Goal: Task Accomplishment & Management: Use online tool/utility

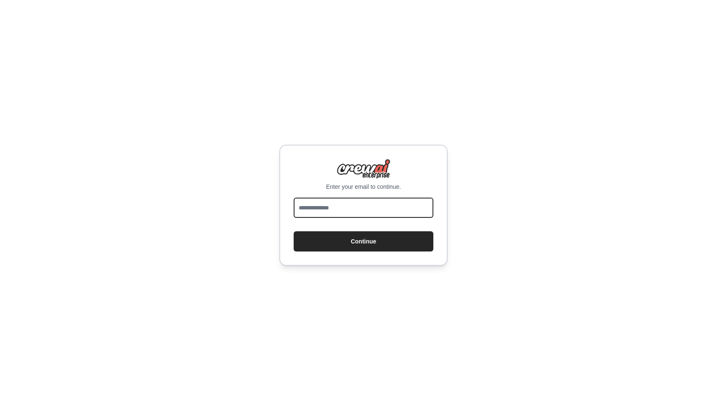
type input "**********"
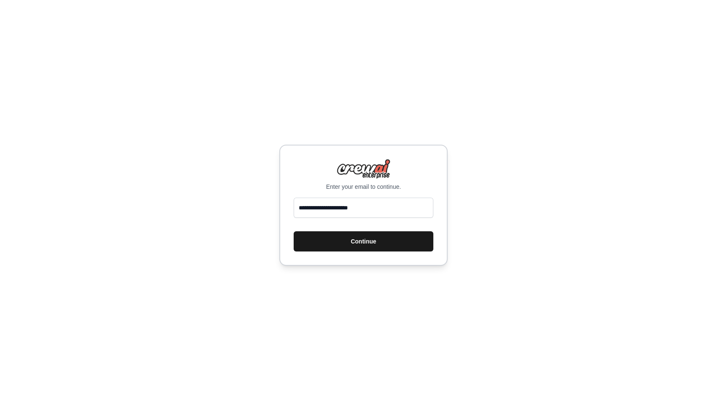
click at [349, 235] on button "Continue" at bounding box center [364, 241] width 140 height 20
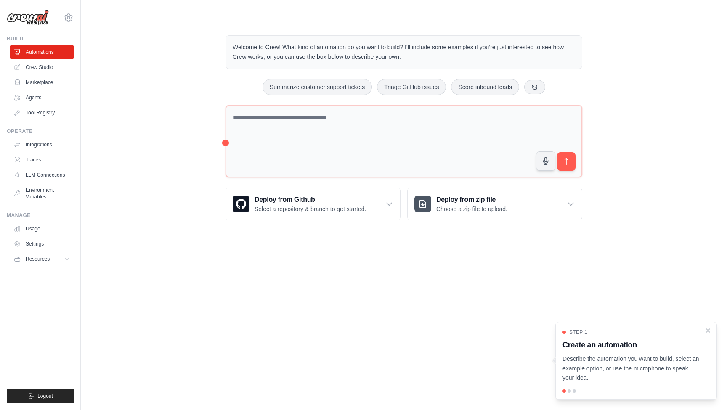
click at [704, 332] on div "Step 1 Create an automation Describe the automation you want to build, select a…" at bounding box center [635, 356] width 147 height 54
click at [32, 99] on link "Agents" at bounding box center [43, 97] width 64 height 13
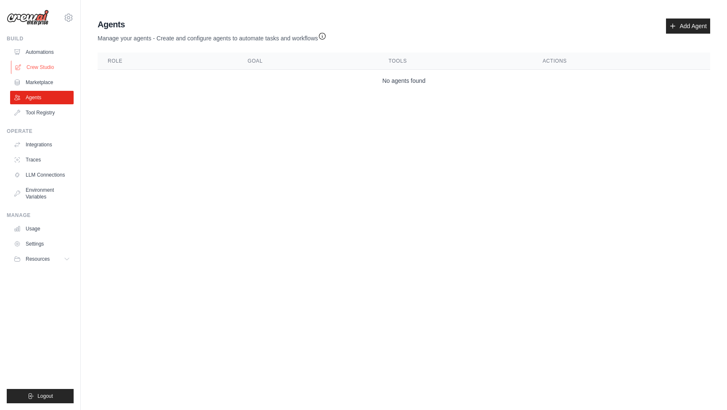
click at [37, 69] on link "Crew Studio" at bounding box center [43, 67] width 64 height 13
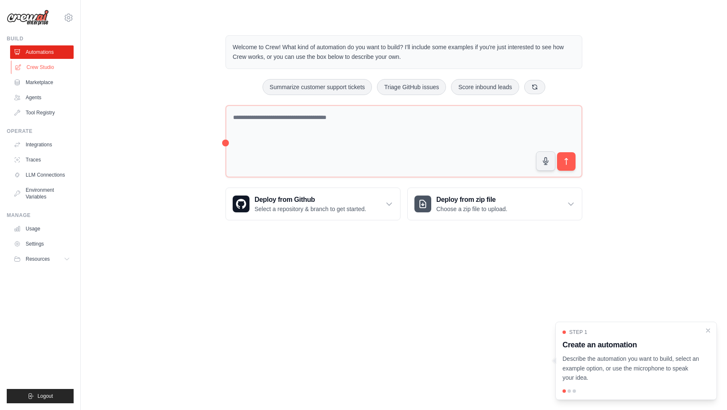
click at [44, 67] on link "Crew Studio" at bounding box center [43, 67] width 64 height 13
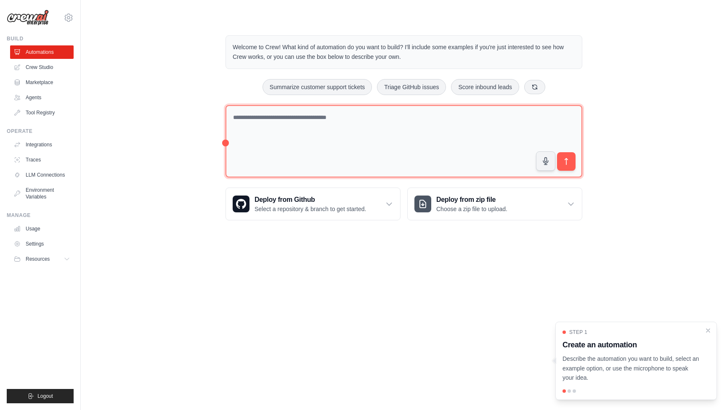
click at [279, 129] on textarea at bounding box center [403, 141] width 357 height 73
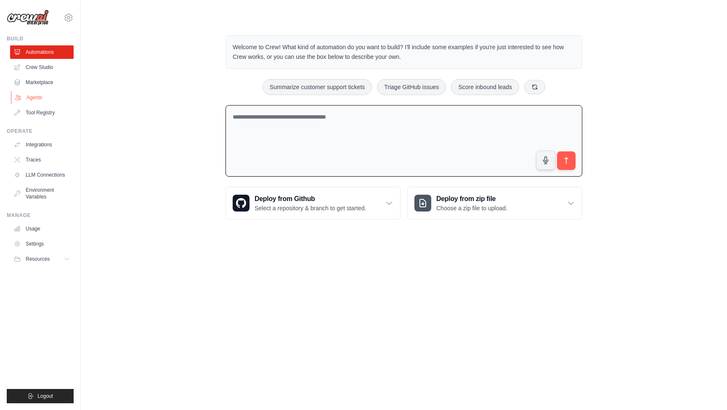
click at [34, 95] on link "Agents" at bounding box center [43, 97] width 64 height 13
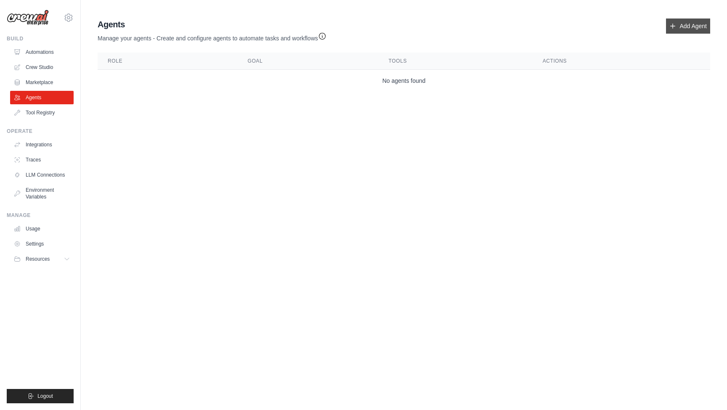
click at [688, 27] on link "Add Agent" at bounding box center [688, 26] width 44 height 15
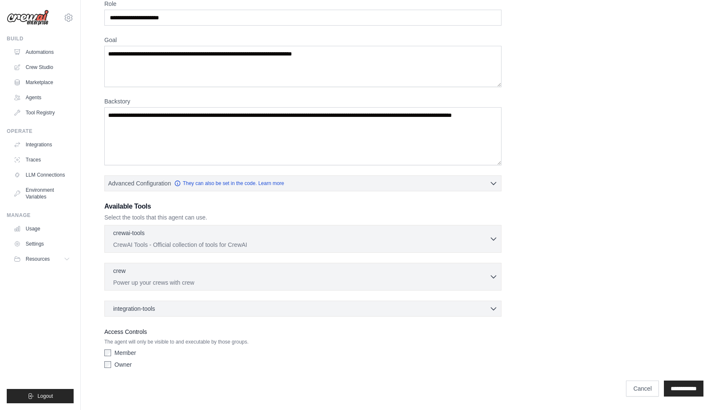
scroll to position [41, 0]
click at [217, 311] on div "integration-tools 0 selected" at bounding box center [305, 308] width 384 height 8
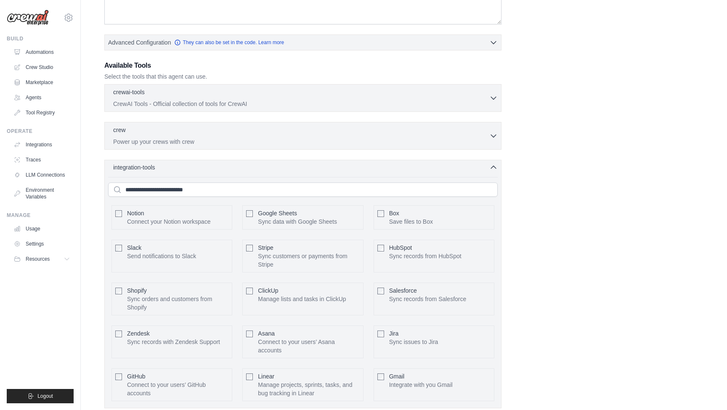
scroll to position [206, 0]
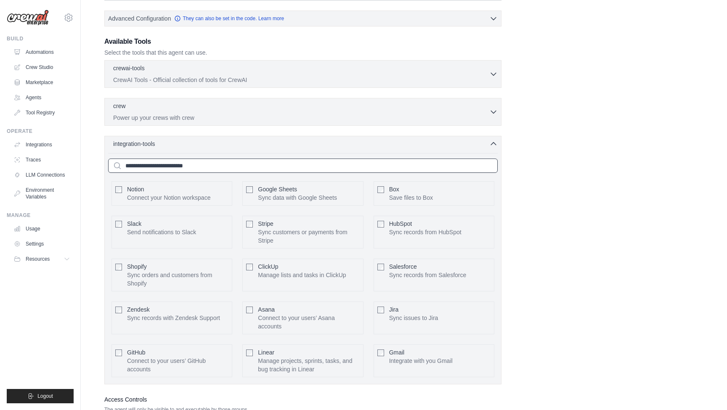
click at [193, 168] on input "text" at bounding box center [302, 166] width 389 height 14
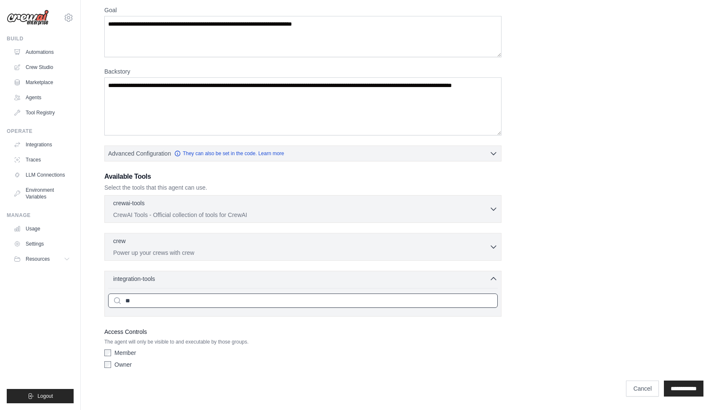
type input "*"
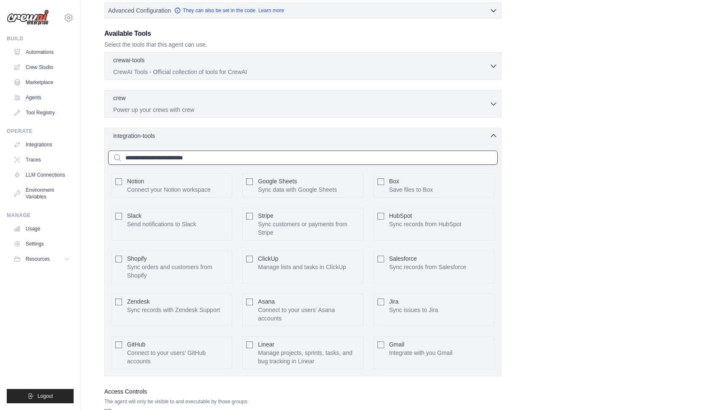
scroll to position [215, 0]
click at [489, 132] on icon "button" at bounding box center [493, 135] width 8 height 8
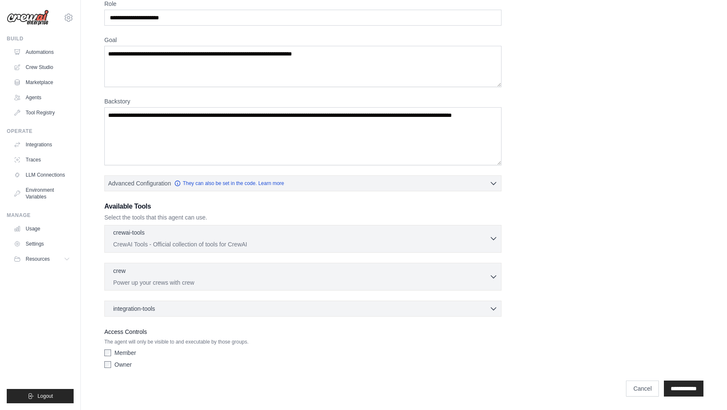
scroll to position [41, 0]
click at [43, 143] on link "Integrations" at bounding box center [43, 144] width 64 height 13
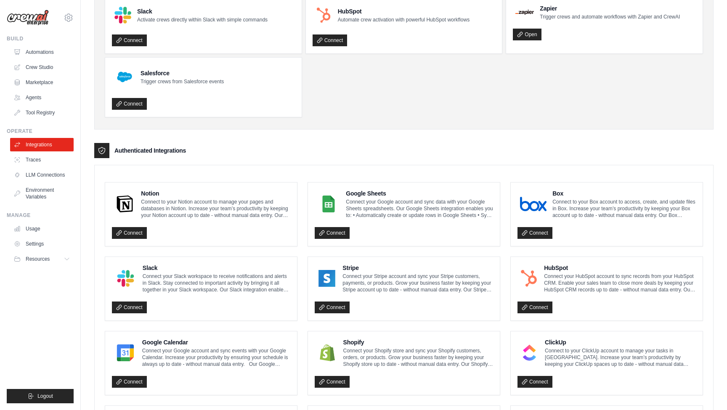
scroll to position [19, 0]
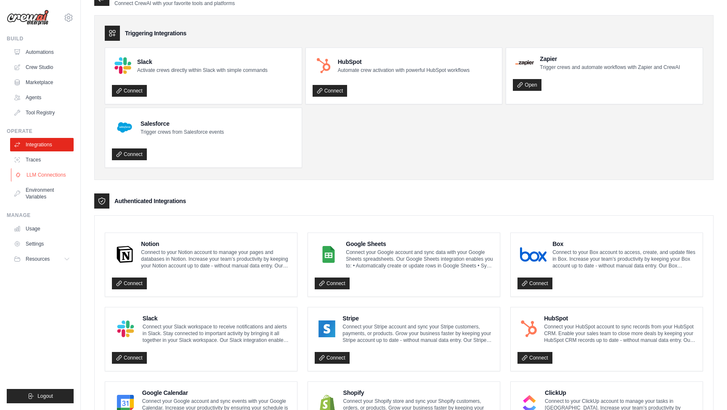
click at [44, 175] on link "LLM Connections" at bounding box center [43, 174] width 64 height 13
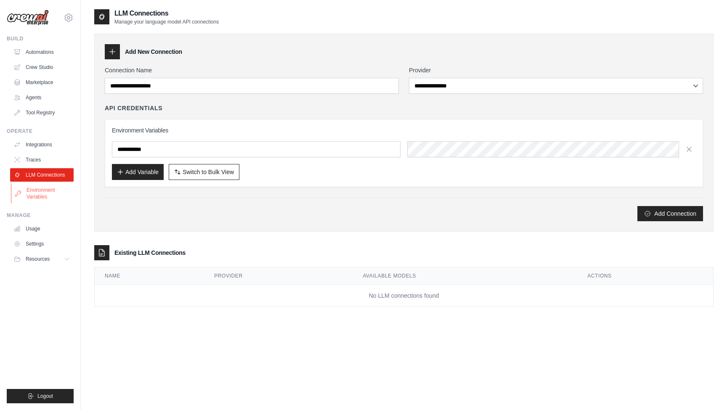
click at [40, 192] on link "Environment Variables" at bounding box center [43, 193] width 64 height 20
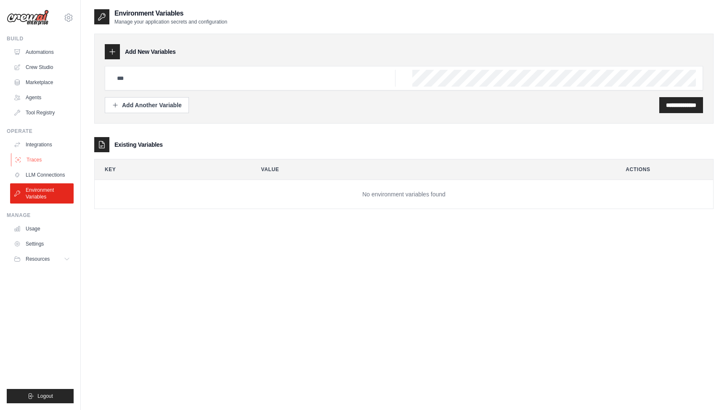
click at [37, 159] on link "Traces" at bounding box center [43, 159] width 64 height 13
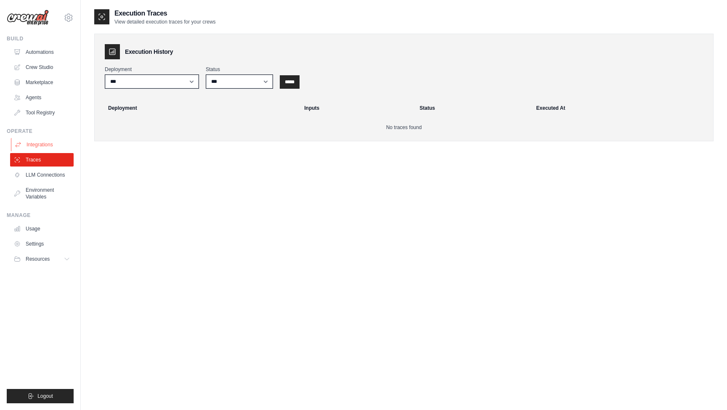
click at [38, 143] on link "Integrations" at bounding box center [43, 144] width 64 height 13
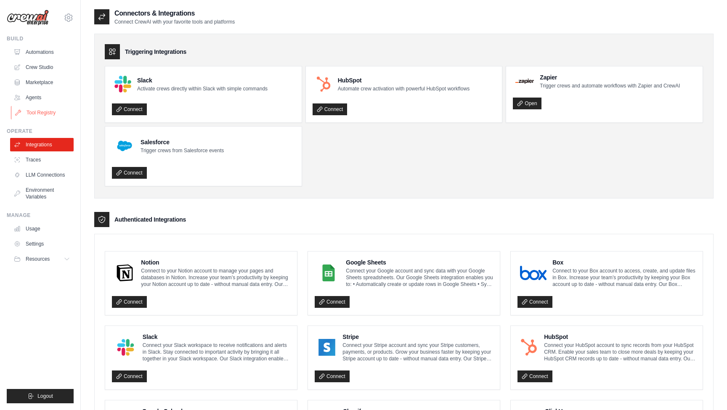
click at [39, 110] on link "Tool Registry" at bounding box center [43, 112] width 64 height 13
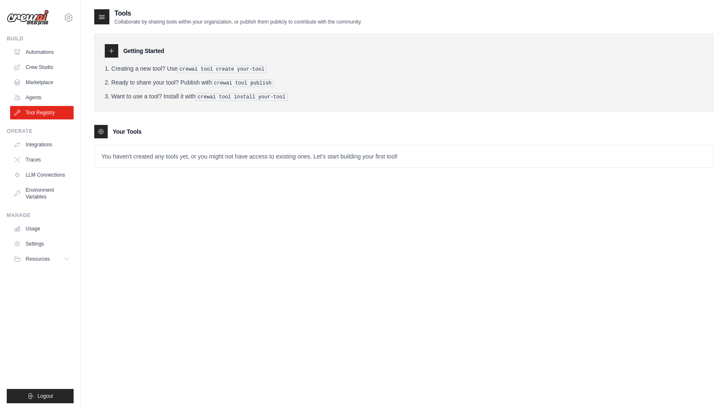
click at [350, 163] on p "You haven't created any tools yet, or you might not have access to existing one…" at bounding box center [404, 157] width 618 height 22
click at [102, 131] on icon at bounding box center [101, 131] width 7 height 7
click at [45, 50] on link "Automations" at bounding box center [43, 51] width 64 height 13
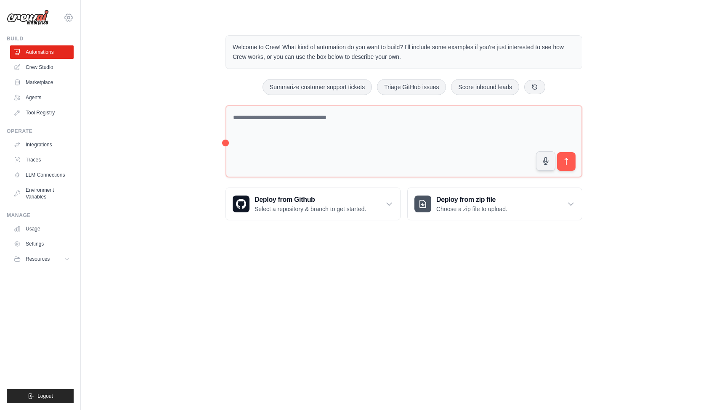
click at [66, 15] on icon at bounding box center [69, 18] width 10 height 10
click at [540, 87] on button at bounding box center [534, 86] width 21 height 14
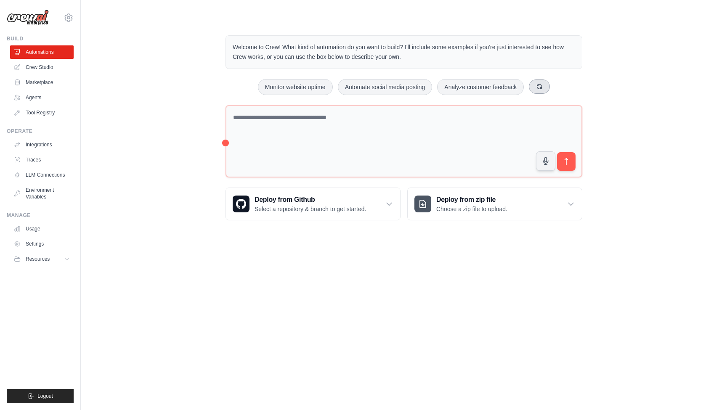
click at [540, 87] on icon at bounding box center [539, 86] width 5 height 5
click at [500, 90] on button "Generate weekly reports" at bounding box center [492, 87] width 79 height 16
click at [569, 158] on icon "submit" at bounding box center [566, 161] width 9 height 9
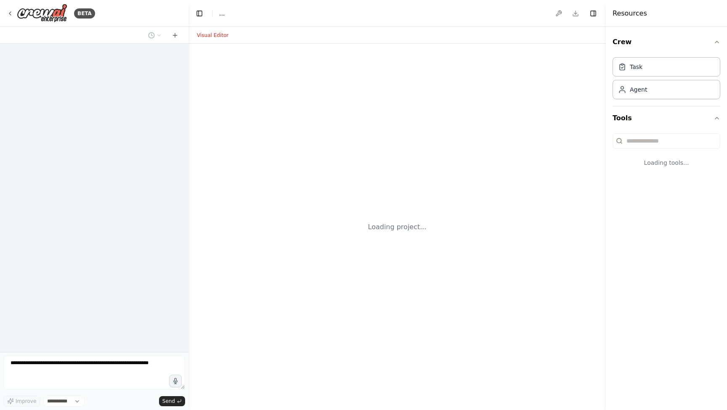
select select "****"
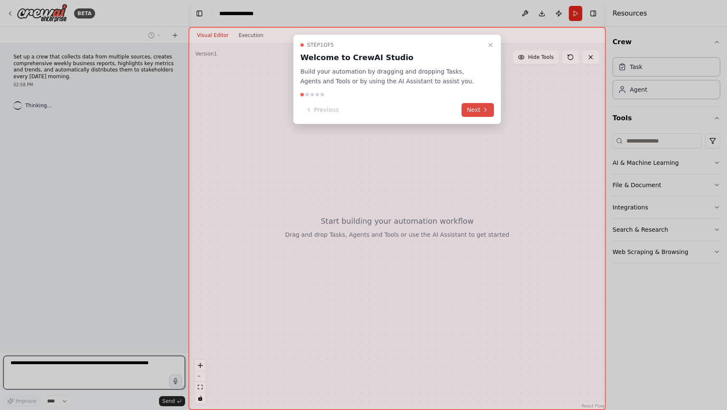
click at [467, 113] on button "Next" at bounding box center [477, 110] width 32 height 14
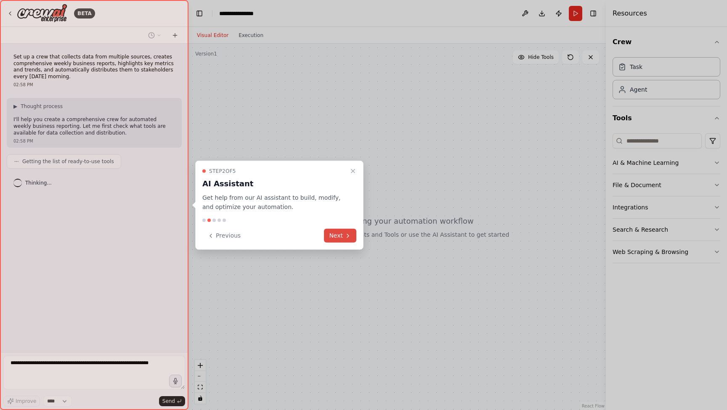
click at [335, 237] on button "Next" at bounding box center [340, 236] width 32 height 14
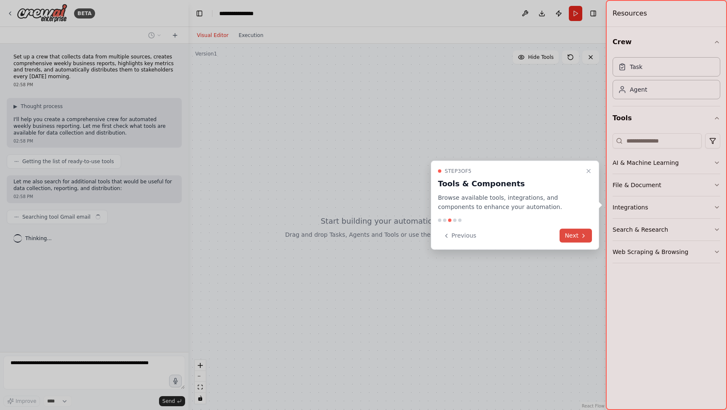
click at [572, 236] on button "Next" at bounding box center [575, 236] width 32 height 14
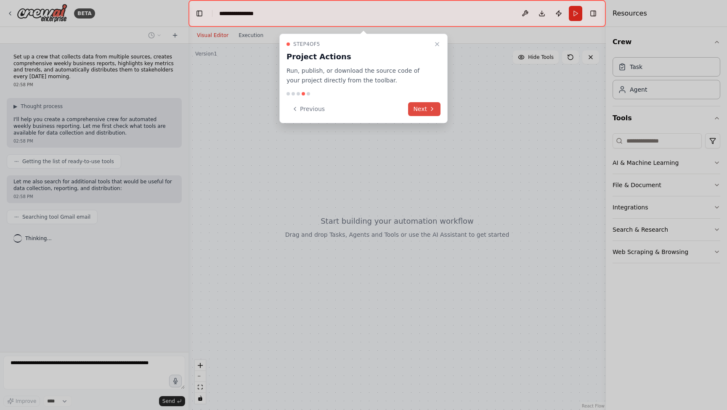
click at [428, 111] on button "Next" at bounding box center [424, 109] width 32 height 14
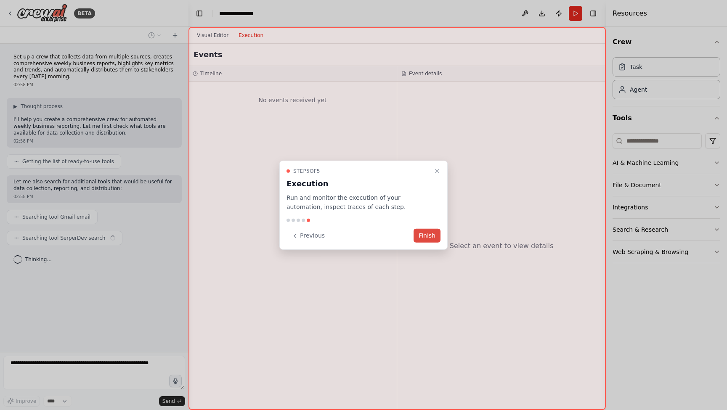
click at [434, 233] on button "Finish" at bounding box center [426, 236] width 27 height 14
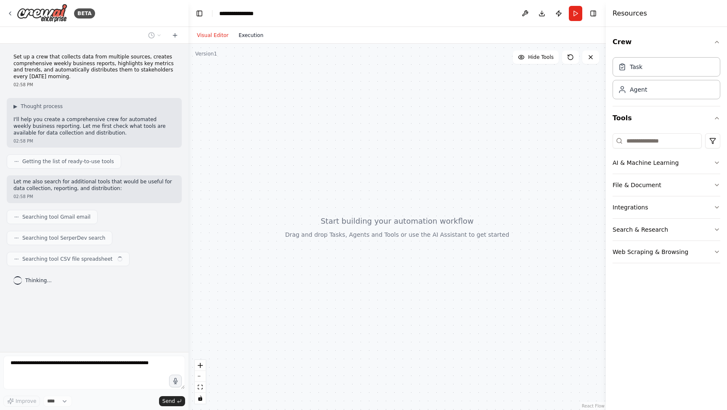
click at [246, 34] on button "Execution" at bounding box center [250, 35] width 35 height 10
click at [211, 33] on button "Visual Editor" at bounding box center [213, 35] width 42 height 10
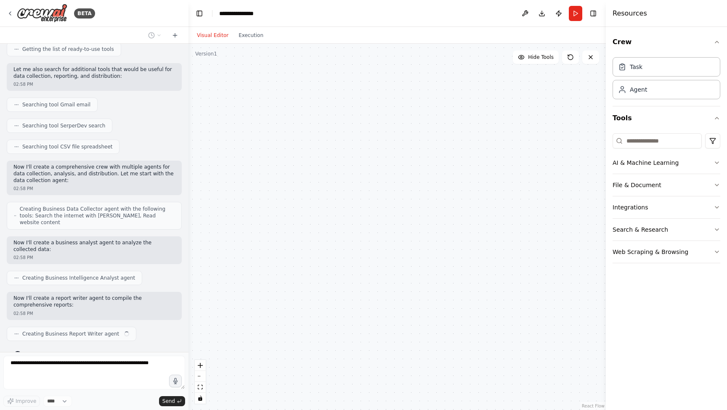
scroll to position [119, 0]
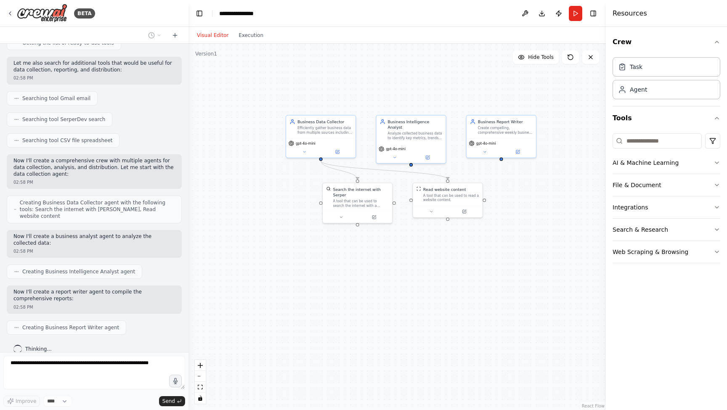
drag, startPoint x: 476, startPoint y: 167, endPoint x: 450, endPoint y: 168, distance: 25.2
click at [450, 168] on div ".deletable-edge-delete-btn { width: 20px; height: 20px; border: 0px solid #ffff…" at bounding box center [396, 227] width 417 height 366
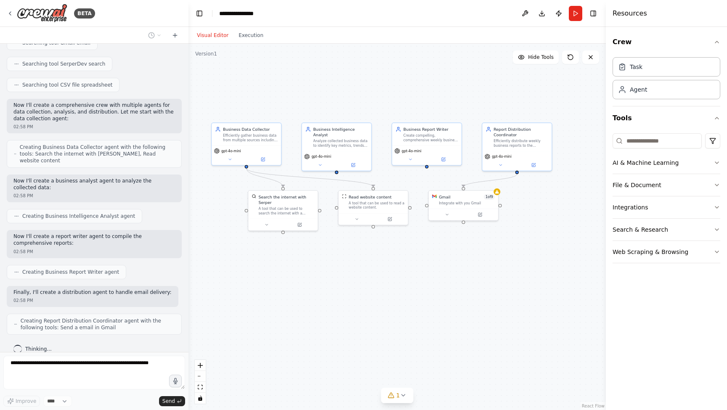
drag, startPoint x: 479, startPoint y: 177, endPoint x: 411, endPoint y: 184, distance: 68.5
click at [411, 184] on div ".deletable-edge-delete-btn { width: 20px; height: 20px; border: 0px solid #ffff…" at bounding box center [396, 227] width 417 height 366
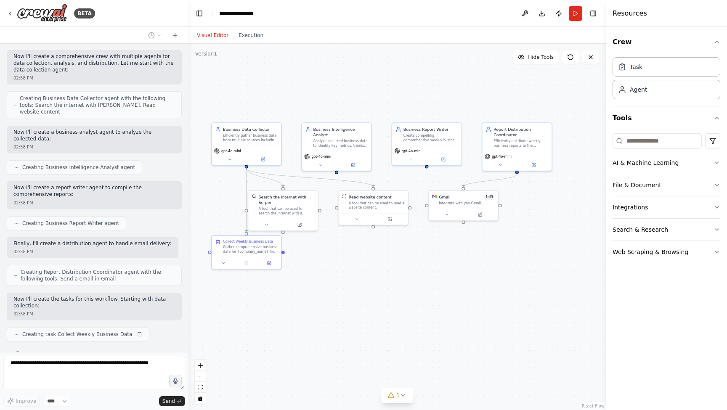
scroll to position [229, 0]
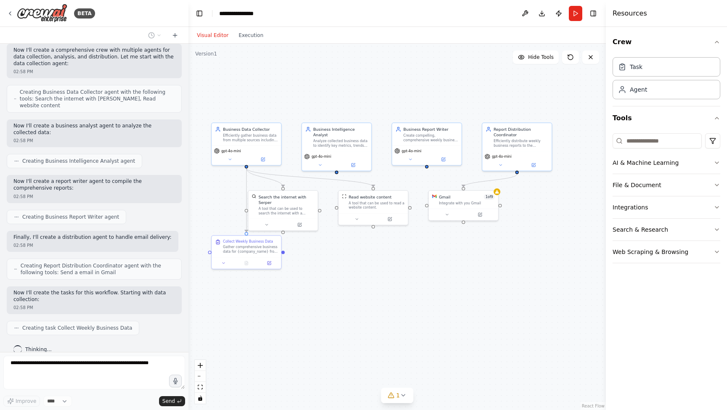
click at [301, 285] on div ".deletable-edge-delete-btn { width: 20px; height: 20px; border: 0px solid #ffff…" at bounding box center [396, 227] width 417 height 366
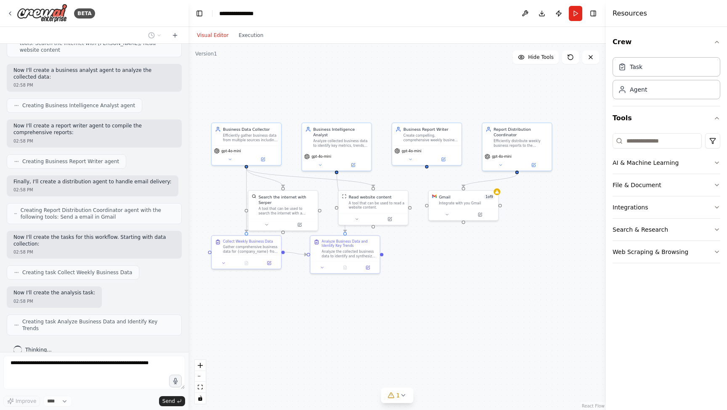
scroll to position [278, 0]
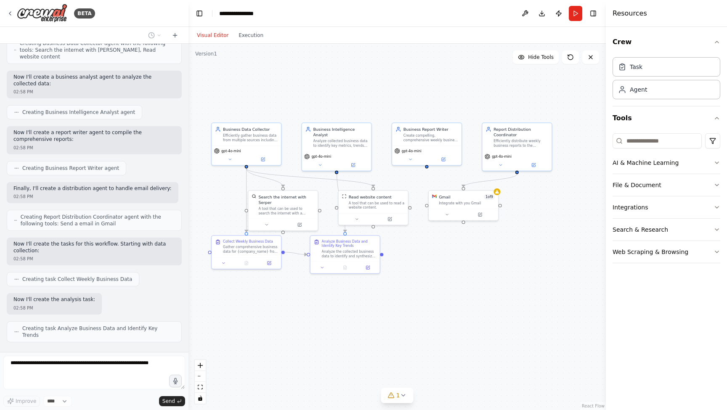
click at [291, 303] on div ".deletable-edge-delete-btn { width: 20px; height: 20px; border: 0px solid #ffff…" at bounding box center [396, 227] width 417 height 366
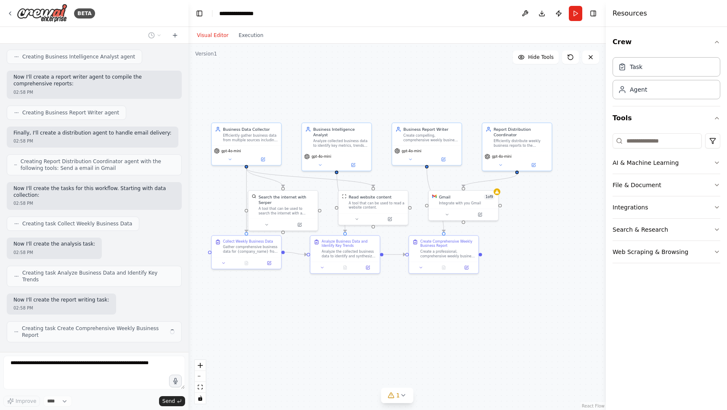
scroll to position [327, 0]
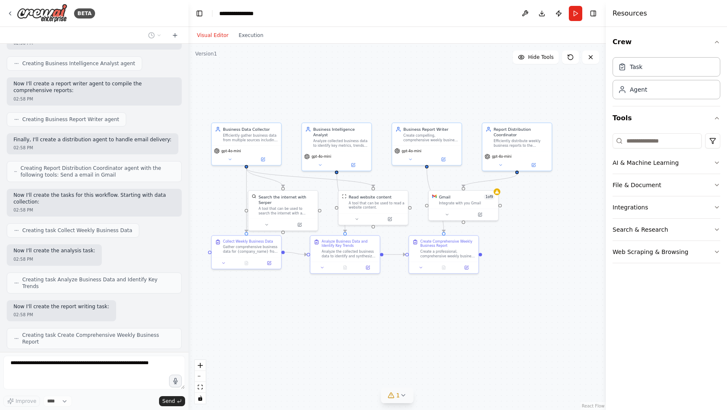
click at [405, 394] on icon at bounding box center [403, 395] width 7 height 7
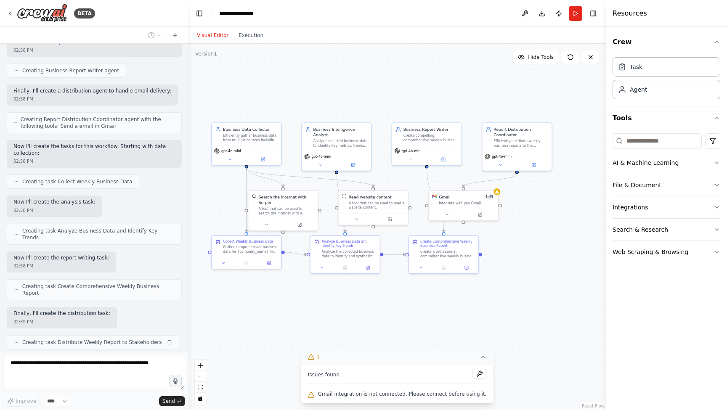
scroll to position [376, 0]
click at [481, 357] on icon at bounding box center [482, 357] width 7 height 7
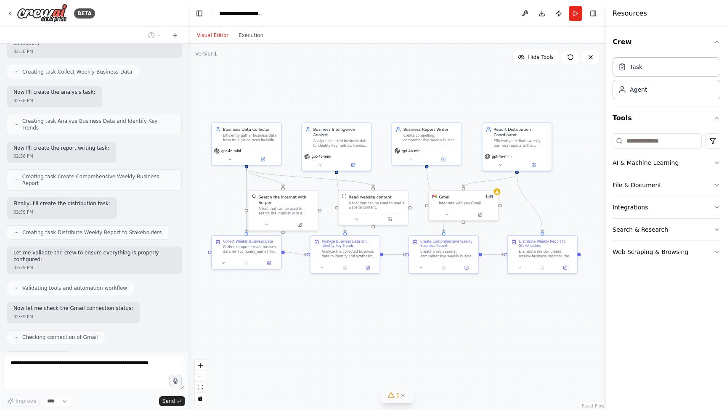
scroll to position [528, 0]
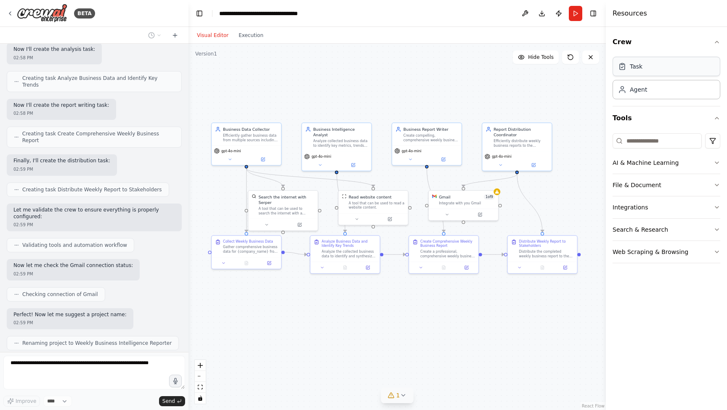
click at [638, 66] on div "Task" at bounding box center [636, 66] width 13 height 8
click at [633, 92] on div "Agent" at bounding box center [638, 89] width 17 height 8
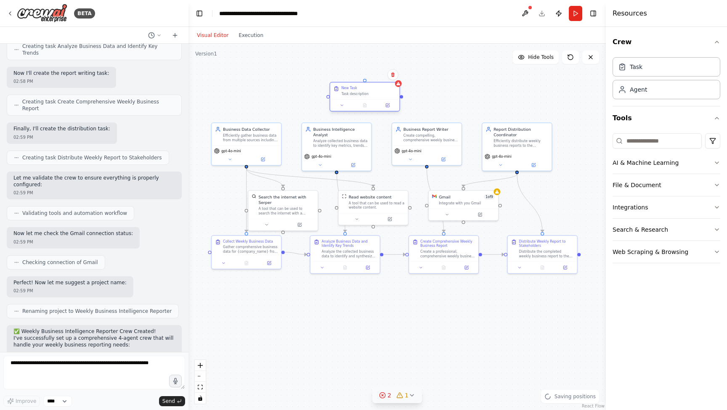
drag, startPoint x: 403, startPoint y: 93, endPoint x: 359, endPoint y: 93, distance: 43.7
click at [358, 93] on div "Task description" at bounding box center [368, 94] width 55 height 5
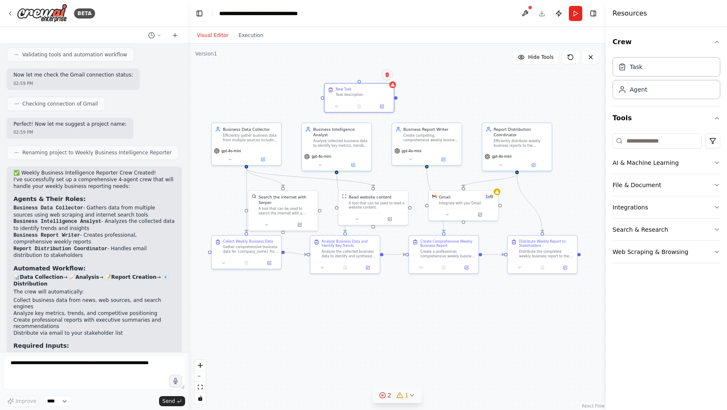
click at [386, 73] on icon at bounding box center [386, 74] width 5 height 5
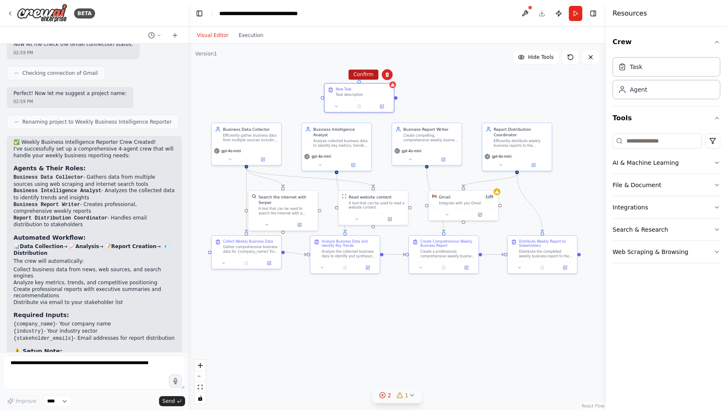
click at [363, 73] on button "Confirm" at bounding box center [363, 74] width 30 height 10
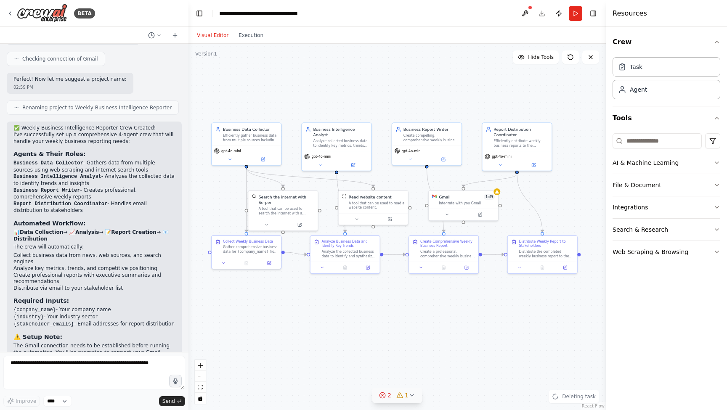
scroll to position [770, 0]
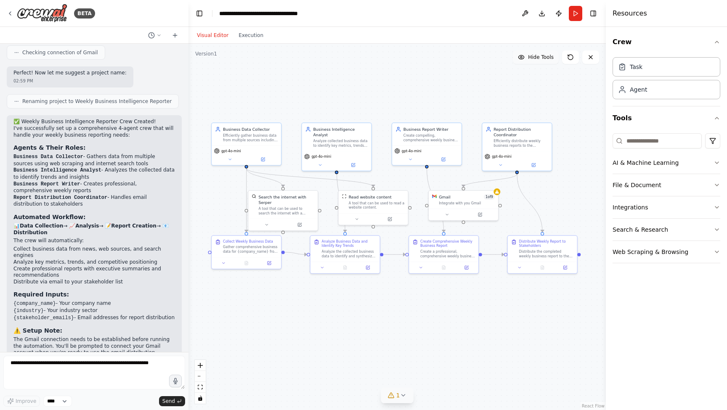
click at [534, 63] on button "Hide Tools" at bounding box center [536, 56] width 46 height 13
click at [534, 60] on span "Show Tools" at bounding box center [540, 57] width 28 height 7
drag, startPoint x: 518, startPoint y: 172, endPoint x: 541, endPoint y: 185, distance: 26.8
click at [541, 185] on div ".deletable-edge-delete-btn { width: 20px; height: 20px; border: 0px solid #ffff…" at bounding box center [396, 227] width 417 height 366
click at [635, 209] on button "Integrations" at bounding box center [666, 207] width 108 height 22
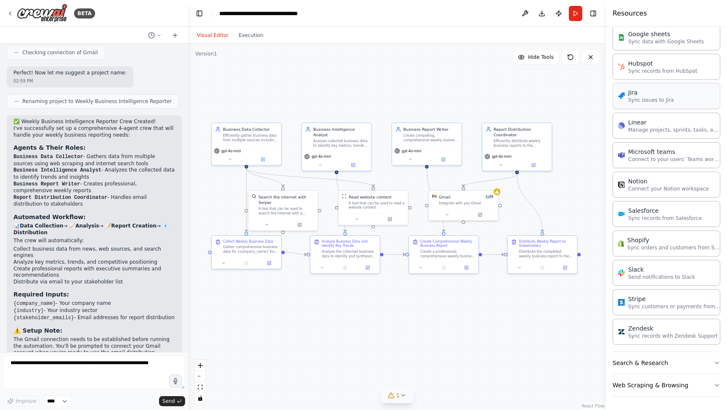
scroll to position [433, 0]
click at [654, 368] on button "Search & Research" at bounding box center [666, 363] width 108 height 22
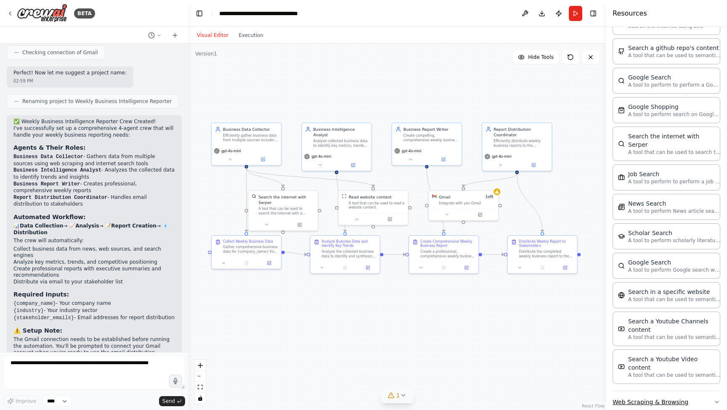
click at [648, 391] on button "Web Scraping & Browsing" at bounding box center [666, 402] width 108 height 22
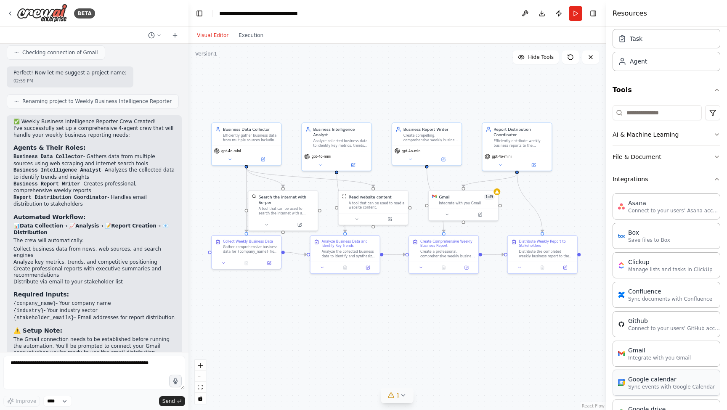
scroll to position [25, 0]
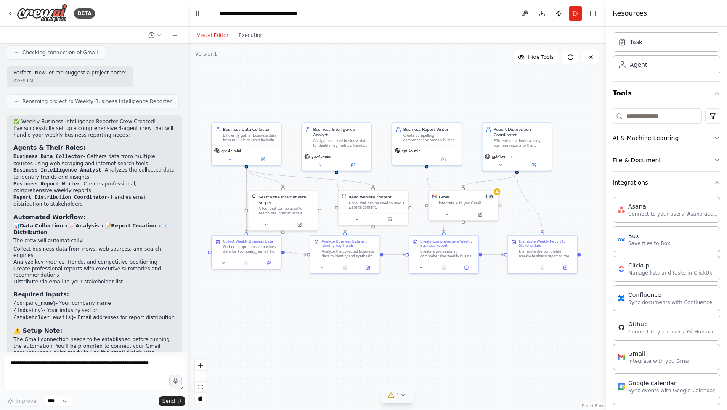
click at [641, 175] on button "Integrations" at bounding box center [666, 183] width 108 height 22
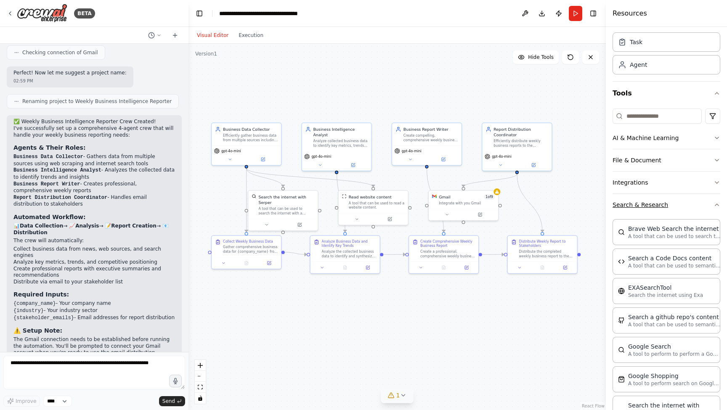
click at [639, 206] on button "Search & Research" at bounding box center [666, 205] width 108 height 22
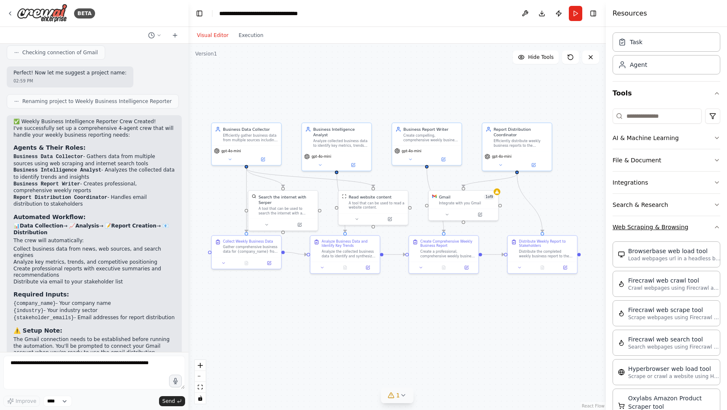
click at [637, 220] on button "Web Scraping & Browsing" at bounding box center [666, 227] width 108 height 22
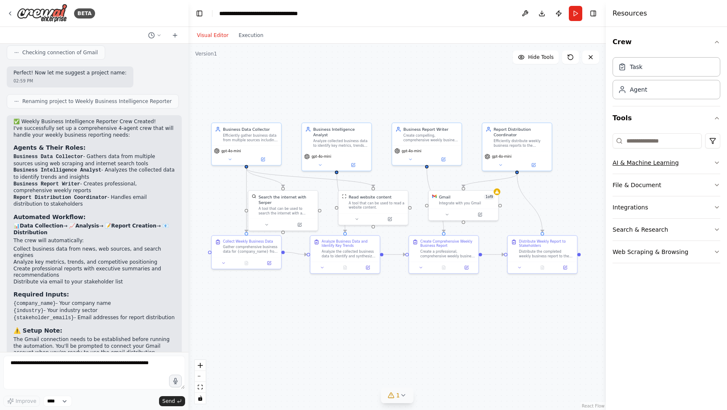
click at [639, 160] on button "AI & Machine Learning" at bounding box center [666, 163] width 108 height 22
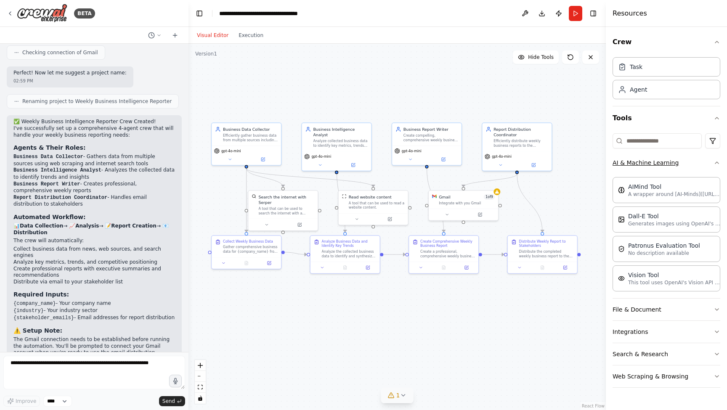
click at [639, 160] on button "AI & Machine Learning" at bounding box center [666, 163] width 108 height 22
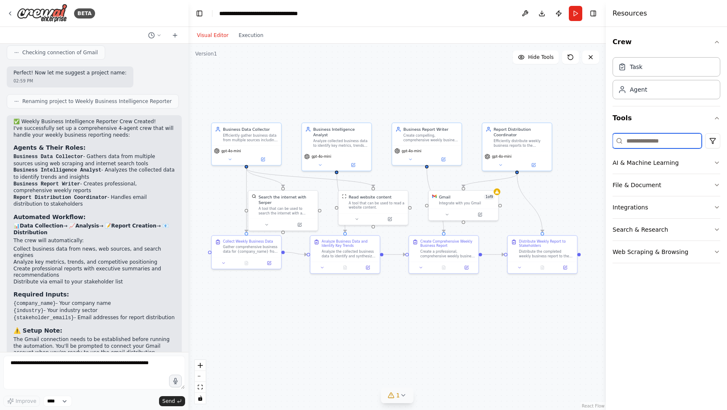
click at [668, 141] on input at bounding box center [656, 140] width 89 height 15
type input "*"
click at [650, 307] on div "Crew Task Agent Tools AI & Machine Learning File & Document Integrations Search…" at bounding box center [666, 218] width 121 height 383
click at [645, 89] on div "Agent" at bounding box center [638, 89] width 17 height 8
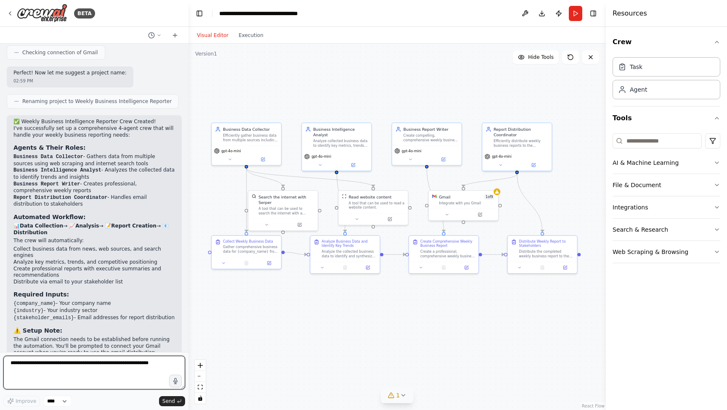
click at [79, 371] on textarea at bounding box center [94, 373] width 182 height 34
type textarea "**********"
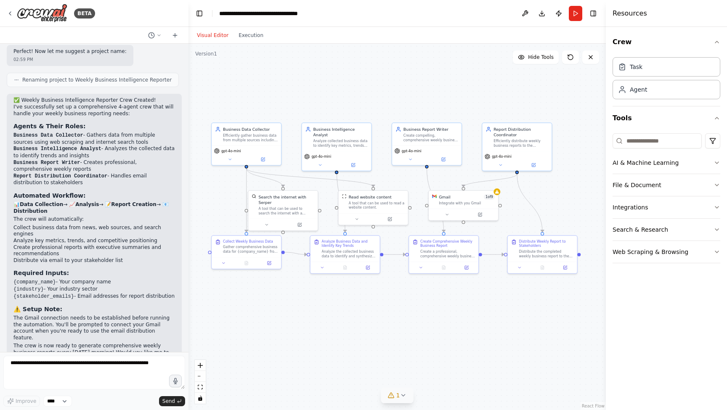
scroll to position [820, 0]
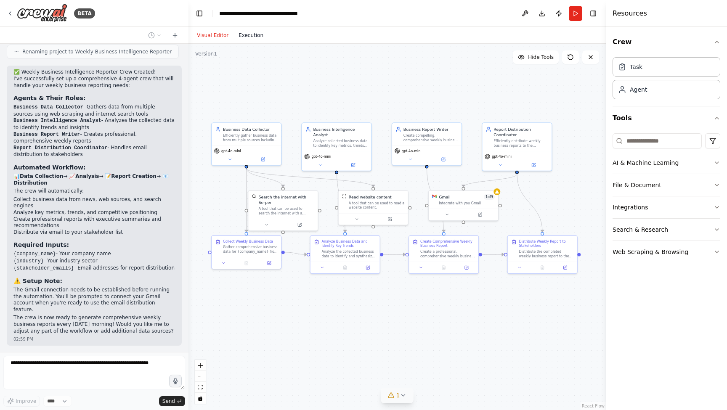
click at [245, 38] on button "Execution" at bounding box center [250, 35] width 35 height 10
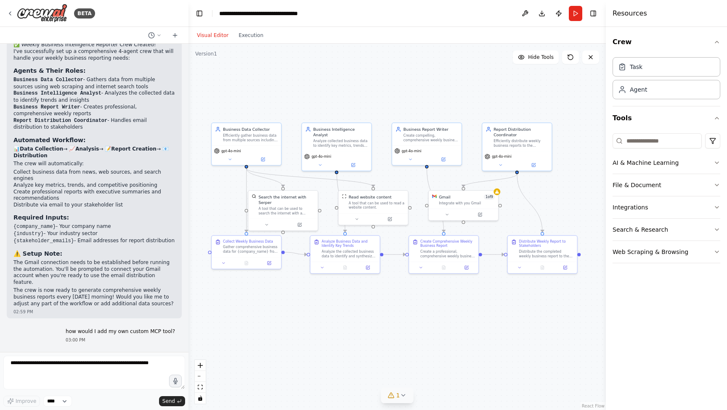
click at [218, 37] on button "Visual Editor" at bounding box center [213, 35] width 42 height 10
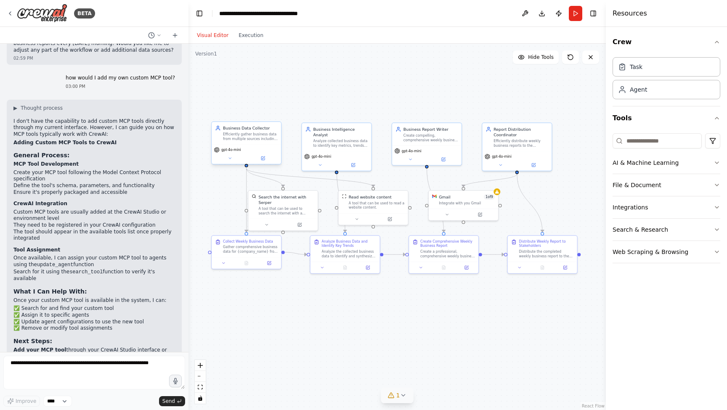
scroll to position [1100, 0]
click at [207, 105] on div ".deletable-edge-delete-btn { width: 20px; height: 20px; border: 0px solid #ffff…" at bounding box center [396, 227] width 417 height 366
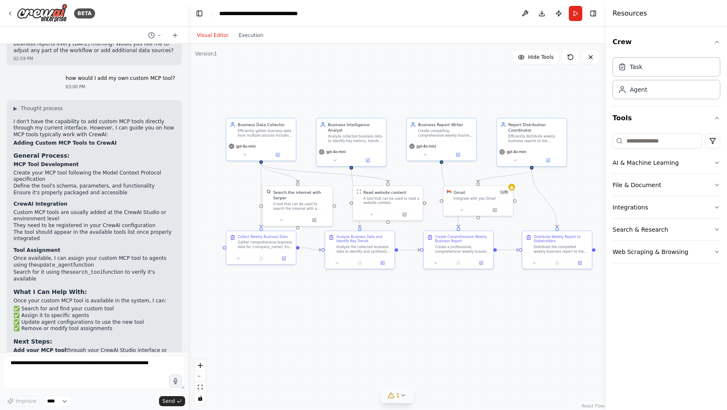
drag, startPoint x: 202, startPoint y: 106, endPoint x: 217, endPoint y: 101, distance: 15.4
click at [217, 101] on div ".deletable-edge-delete-btn { width: 20px; height: 20px; border: 0px solid #ffff…" at bounding box center [396, 227] width 417 height 366
click at [548, 121] on div "Report Distribution Coordinator" at bounding box center [535, 126] width 55 height 11
click at [560, 108] on icon at bounding box center [559, 108] width 5 height 5
click at [538, 110] on button "Confirm" at bounding box center [536, 108] width 30 height 10
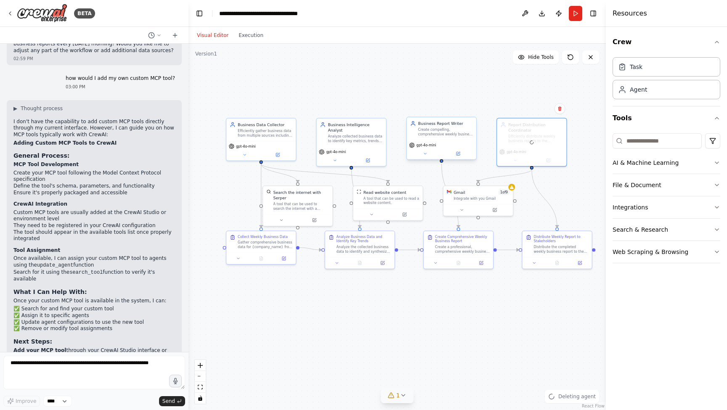
click at [471, 122] on div "Business Report Writer" at bounding box center [445, 123] width 55 height 5
click at [470, 101] on div ".deletable-edge-delete-btn { width: 20px; height: 20px; border: 0px solid #ffff…" at bounding box center [396, 227] width 417 height 366
click at [465, 122] on div "Business Report Writer" at bounding box center [445, 123] width 55 height 5
click at [469, 113] on button at bounding box center [469, 108] width 11 height 11
click at [443, 112] on button "Confirm" at bounding box center [446, 108] width 30 height 10
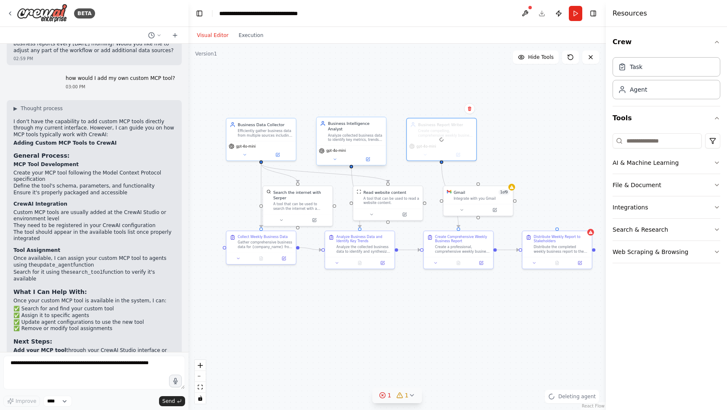
click at [363, 133] on div "Analyze collected business data to identify key metrics, trends, and actionable…" at bounding box center [355, 137] width 55 height 9
click at [379, 111] on button at bounding box center [379, 108] width 11 height 11
click at [280, 130] on div "Efficiently gather business data from multiple sources including web scraping, …" at bounding box center [265, 131] width 55 height 9
click at [291, 111] on icon at bounding box center [288, 108] width 5 height 5
click at [269, 110] on button "Confirm" at bounding box center [265, 108] width 30 height 10
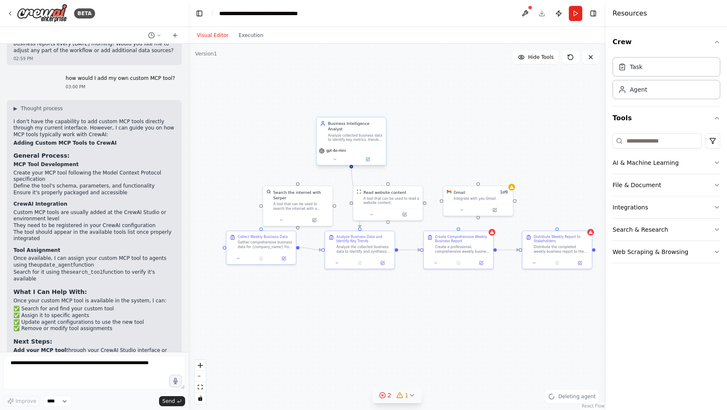
click at [373, 133] on div "Analyze collected business data to identify key metrics, trends, and actionable…" at bounding box center [355, 137] width 55 height 9
click at [381, 112] on button at bounding box center [379, 108] width 11 height 11
click at [359, 109] on button "Confirm" at bounding box center [355, 108] width 30 height 10
click at [323, 192] on div "Search the internet with Serper" at bounding box center [301, 193] width 56 height 11
click at [329, 175] on icon at bounding box center [328, 176] width 3 height 5
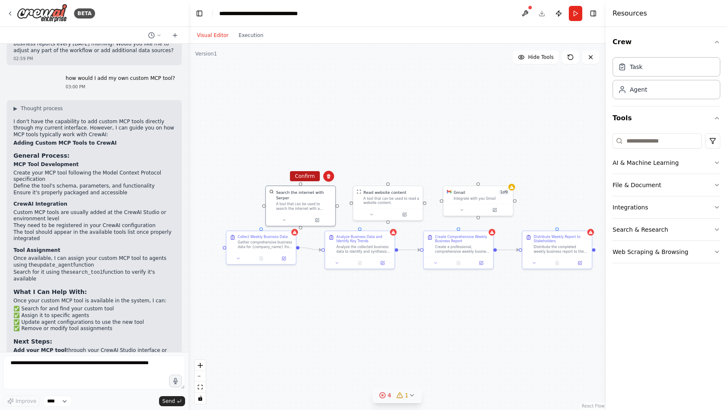
click at [306, 176] on button "Confirm" at bounding box center [305, 176] width 30 height 10
click at [417, 199] on div "A tool that can be used to read a website content." at bounding box center [391, 199] width 56 height 9
click at [419, 171] on div "Confirm" at bounding box center [416, 176] width 11 height 11
click at [415, 175] on icon at bounding box center [415, 176] width 3 height 5
click at [394, 175] on button "Confirm" at bounding box center [392, 176] width 30 height 10
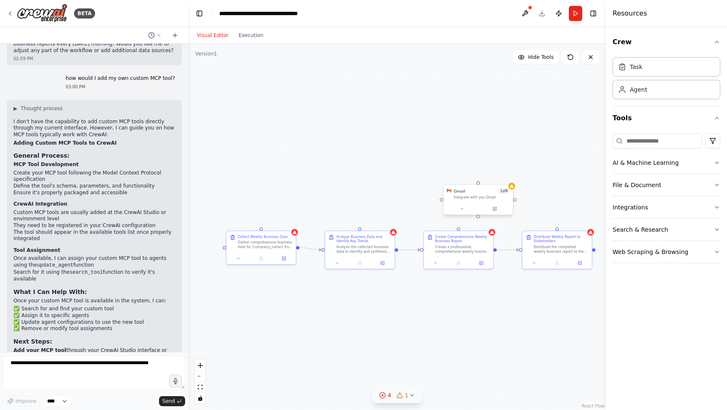
click at [466, 196] on div "Integrate with you Gmail" at bounding box center [481, 197] width 56 height 5
click at [505, 180] on button at bounding box center [506, 176] width 11 height 11
click at [478, 181] on button "Confirm" at bounding box center [482, 176] width 30 height 10
click at [281, 244] on div "Gather comprehensive business data for {company_name} from multiple sources inc…" at bounding box center [265, 243] width 55 height 9
click at [289, 223] on icon at bounding box center [288, 222] width 3 height 5
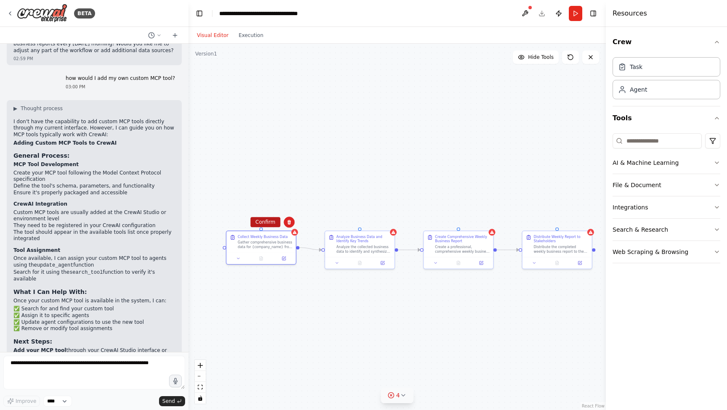
click at [264, 221] on button "Confirm" at bounding box center [265, 222] width 30 height 10
click at [360, 244] on div "Analyze the collected business data to identify and synthesize: - Key performan…" at bounding box center [363, 248] width 55 height 9
click at [388, 225] on button at bounding box center [387, 222] width 11 height 11
click at [365, 222] on button "Confirm" at bounding box center [364, 222] width 30 height 10
click at [453, 248] on div "Create a professional, comprehensive weekly business report for {company_name} …" at bounding box center [462, 248] width 55 height 9
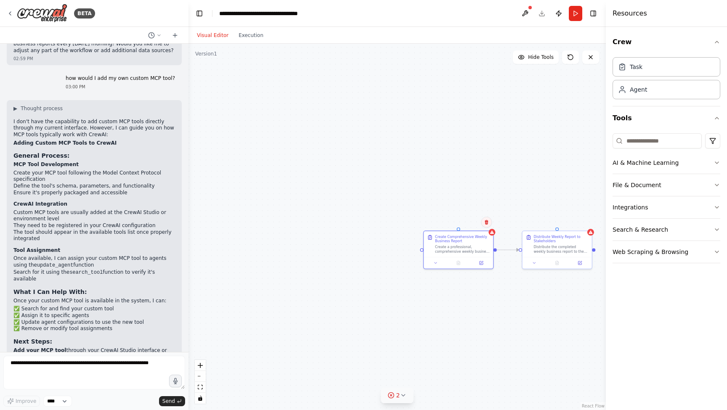
click at [489, 225] on icon at bounding box center [486, 222] width 5 height 5
click at [452, 221] on button "Confirm" at bounding box center [463, 222] width 30 height 10
click at [534, 240] on div "Distribute Weekly Report to Stakeholders" at bounding box center [561, 237] width 55 height 9
click at [584, 224] on icon at bounding box center [584, 222] width 3 height 5
click at [563, 224] on button "Confirm" at bounding box center [561, 222] width 30 height 10
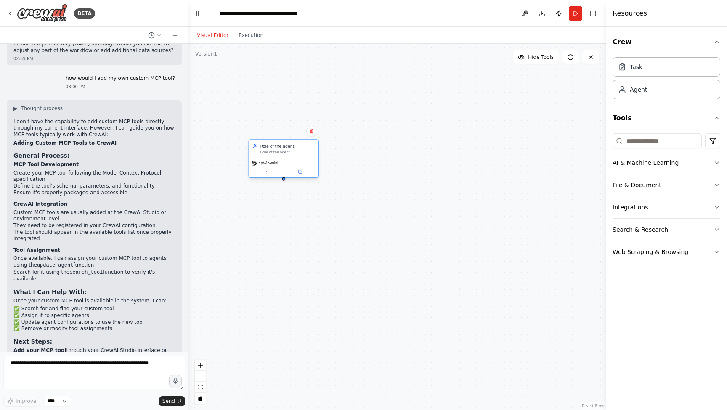
drag, startPoint x: 382, startPoint y: 135, endPoint x: 295, endPoint y: 150, distance: 88.6
click at [295, 150] on div "Role of the agent Goal of the agent" at bounding box center [287, 148] width 55 height 11
click at [276, 150] on div "Role of the agent Goal of the agent" at bounding box center [287, 148] width 55 height 11
click at [268, 144] on div "Role of the agent" at bounding box center [287, 145] width 55 height 5
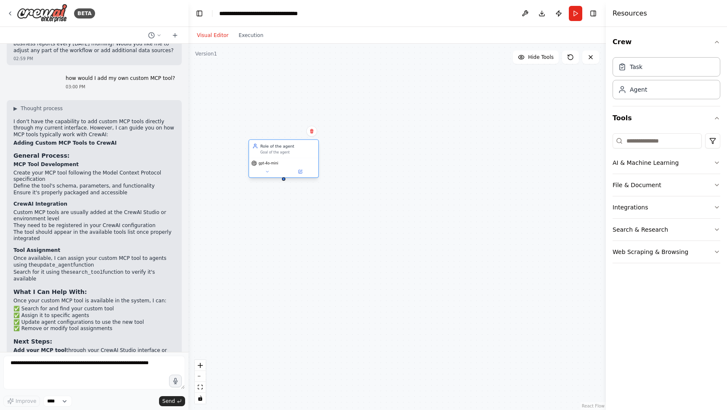
click at [266, 153] on div "Goal of the agent" at bounding box center [287, 152] width 55 height 5
click at [300, 172] on icon at bounding box center [300, 171] width 3 height 3
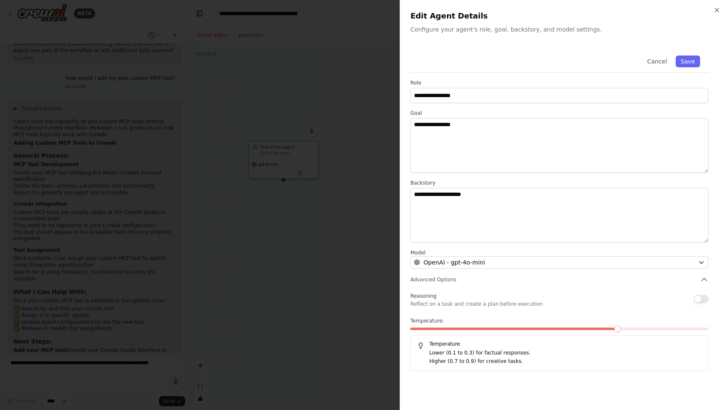
click at [632, 327] on div "Temperature: Temperature Lower (0.1 to 0.3) for factual responses. Higher (0.7 …" at bounding box center [559, 344] width 298 height 53
click at [618, 328] on span at bounding box center [617, 329] width 7 height 7
click at [484, 350] on p "Lower (0.1 to 0.3) for factual responses." at bounding box center [565, 353] width 272 height 8
click at [614, 329] on span at bounding box center [514, 329] width 209 height 3
click at [567, 328] on span at bounding box center [559, 329] width 298 height 3
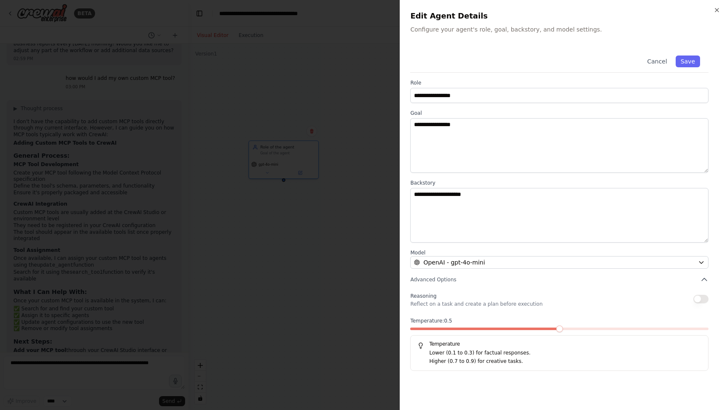
click at [494, 350] on p "Lower (0.1 to 0.3) for factual responses." at bounding box center [565, 353] width 272 height 8
click at [466, 353] on p "Lower (0.1 to 0.3) for factual responses." at bounding box center [565, 353] width 272 height 8
drag, startPoint x: 429, startPoint y: 354, endPoint x: 515, endPoint y: 354, distance: 85.4
click at [515, 354] on p "Lower (0.1 to 0.3) for factual responses." at bounding box center [565, 353] width 272 height 8
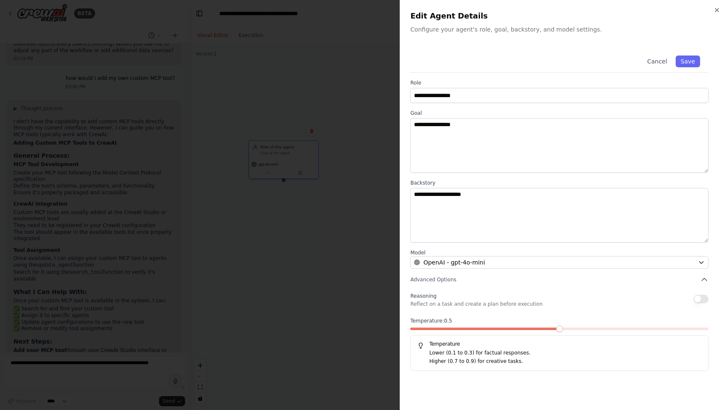
click at [516, 354] on p "Lower (0.1 to 0.3) for factual responses." at bounding box center [565, 353] width 272 height 8
click at [652, 326] on div "Temperature: 0.8 Temperature Lower (0.1 to 0.3) for factual responses. Higher (…" at bounding box center [559, 344] width 298 height 53
click at [635, 328] on span at bounding box center [559, 329] width 298 height 3
click at [628, 329] on span at bounding box center [559, 329] width 298 height 3
click at [704, 297] on button "button" at bounding box center [700, 299] width 15 height 8
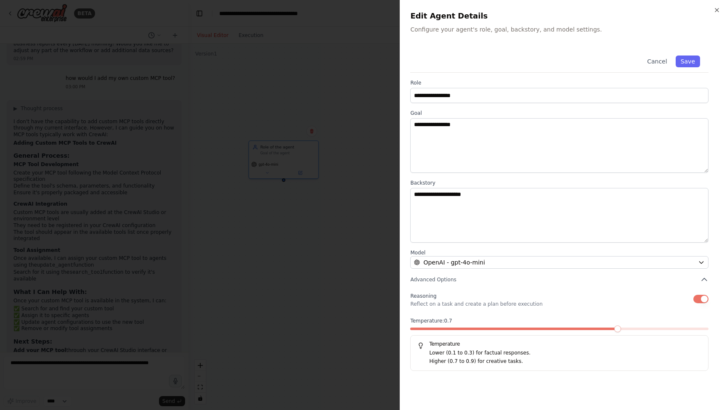
click at [704, 297] on button "button" at bounding box center [700, 299] width 15 height 8
click at [629, 267] on button "OpenAI - gpt-4o-mini" at bounding box center [559, 262] width 298 height 13
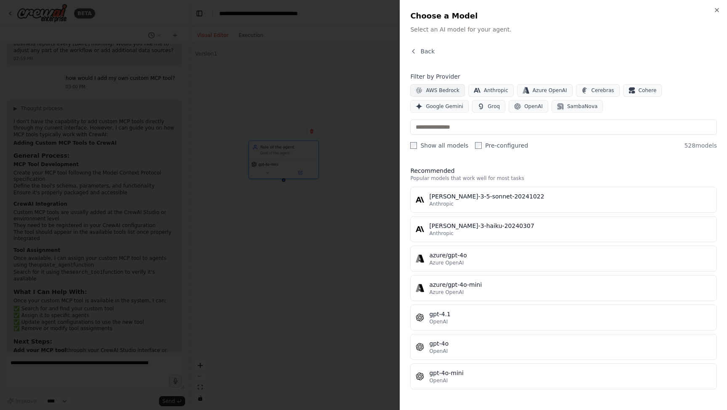
scroll to position [0, 0]
click at [428, 50] on span "Back" at bounding box center [427, 51] width 14 height 8
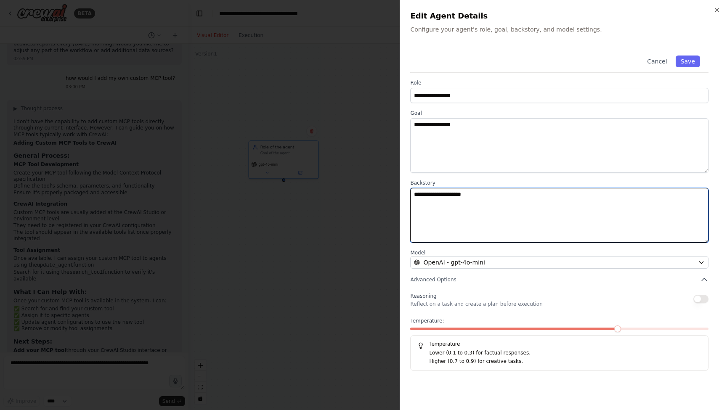
click at [529, 201] on textarea "**********" at bounding box center [559, 215] width 298 height 55
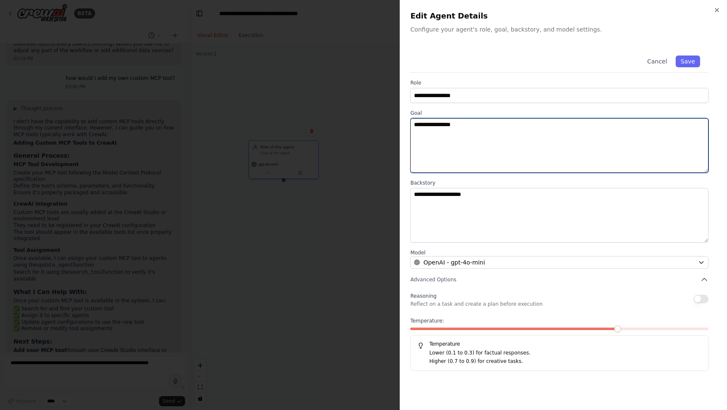
click at [511, 133] on textarea "**********" at bounding box center [559, 145] width 298 height 55
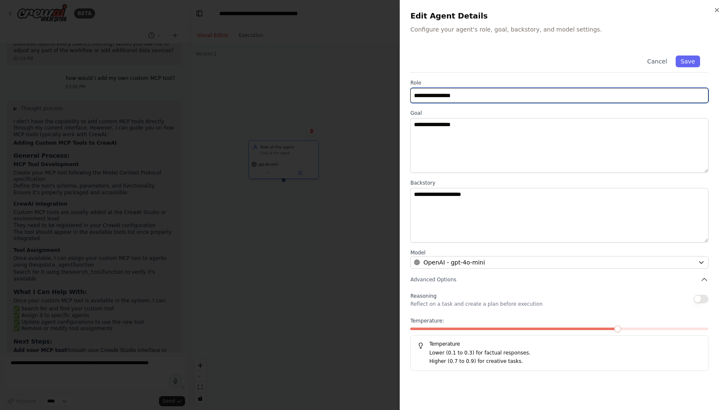
click at [504, 95] on input "**********" at bounding box center [559, 95] width 298 height 15
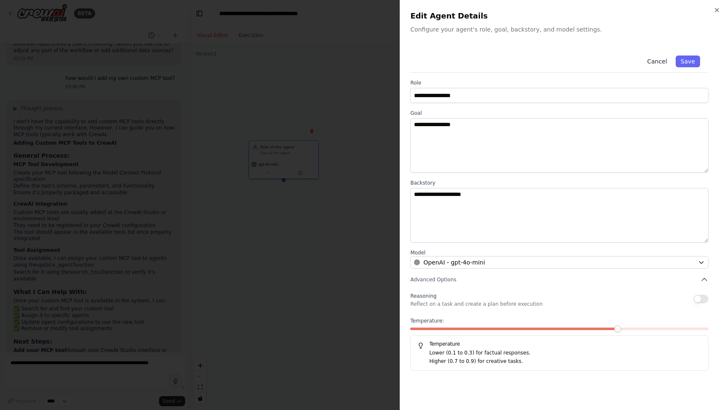
click at [662, 59] on button "Cancel" at bounding box center [657, 62] width 30 height 12
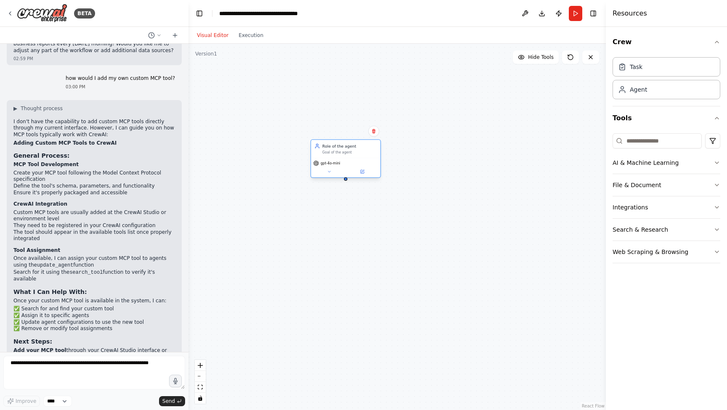
drag, startPoint x: 301, startPoint y: 150, endPoint x: 364, endPoint y: 150, distance: 62.7
click at [364, 150] on div "Role of the agent Goal of the agent" at bounding box center [349, 148] width 55 height 11
click at [575, 14] on button "Run" at bounding box center [575, 13] width 13 height 15
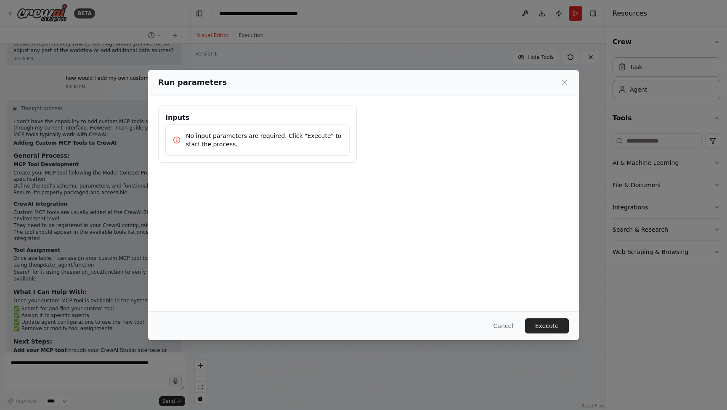
click at [260, 141] on p "No input parameters are required. Click "Execute" to start the process." at bounding box center [264, 140] width 156 height 17
click at [552, 330] on button "Execute" at bounding box center [547, 325] width 44 height 15
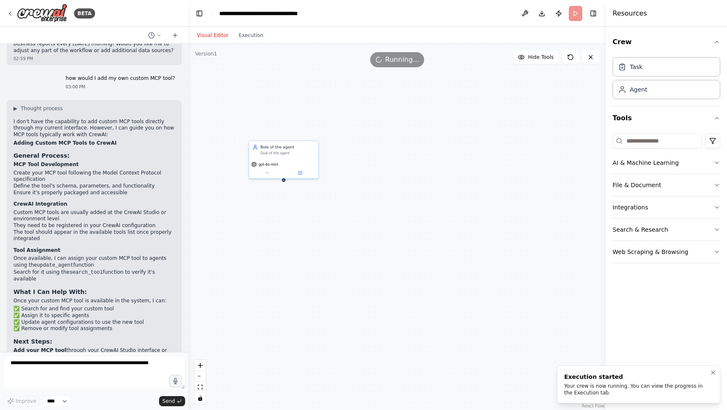
click at [626, 381] on div "Execution started Your crew is now running. You can view the progress in the Ex…" at bounding box center [637, 385] width 146 height 24
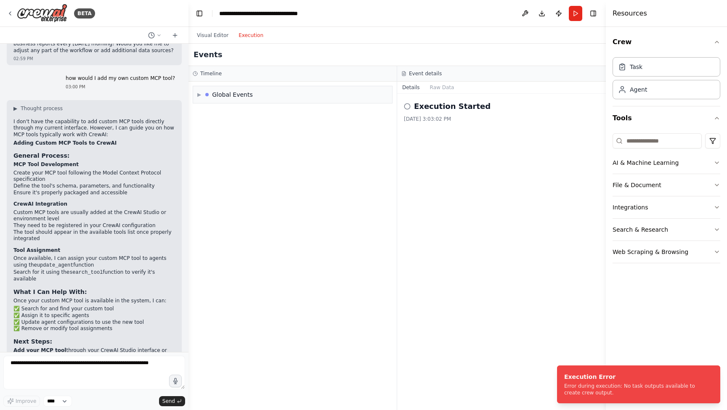
click at [252, 35] on button "Execution" at bounding box center [250, 35] width 35 height 10
click at [197, 94] on span "▶" at bounding box center [199, 94] width 4 height 7
click at [212, 127] on span "Crew Kickoff Started" at bounding box center [232, 127] width 51 height 7
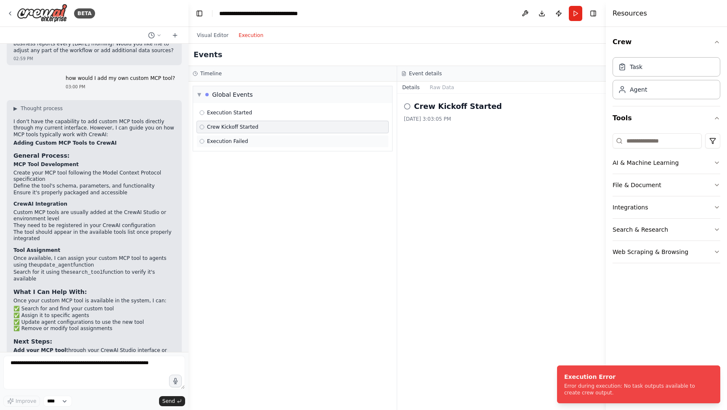
click at [212, 138] on span "Execution Failed" at bounding box center [227, 141] width 41 height 7
click at [216, 33] on button "Visual Editor" at bounding box center [213, 35] width 42 height 10
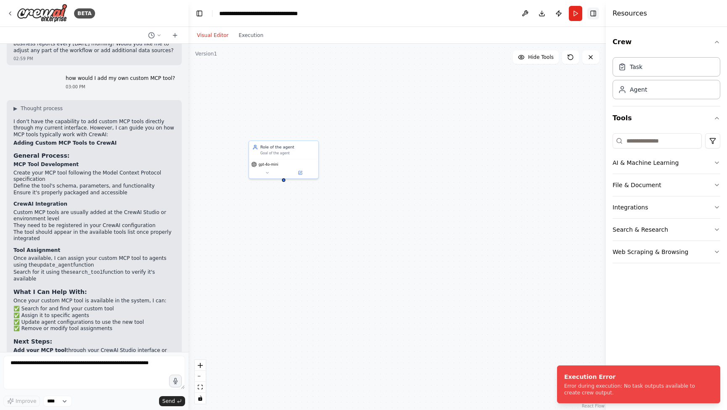
click at [596, 13] on button "Toggle Right Sidebar" at bounding box center [593, 14] width 12 height 12
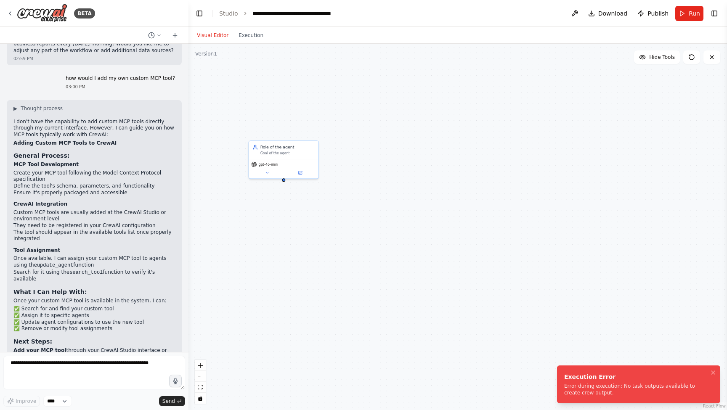
click at [677, 379] on div "Execution Error" at bounding box center [637, 377] width 146 height 8
click at [714, 374] on icon "Notifications (F8)" at bounding box center [713, 372] width 7 height 7
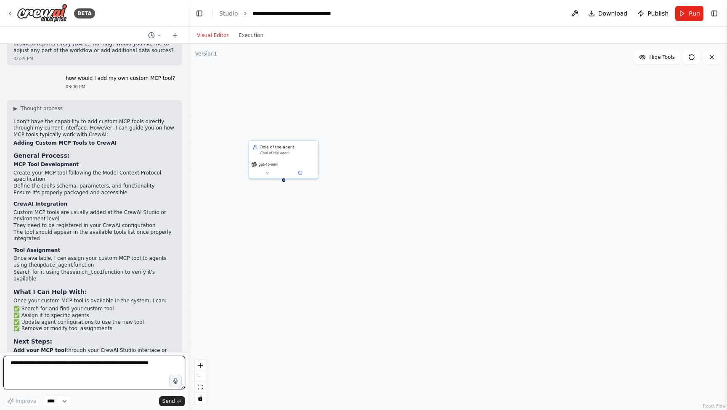
click at [73, 378] on textarea at bounding box center [94, 373] width 182 height 34
click at [176, 32] on icon at bounding box center [175, 35] width 7 height 7
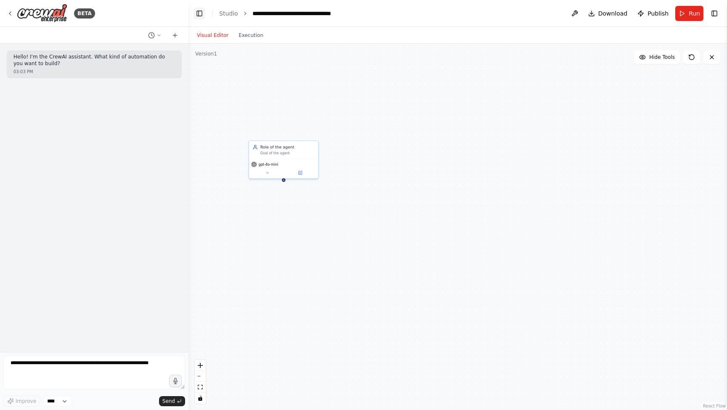
click at [197, 13] on button "Toggle Left Sidebar" at bounding box center [199, 14] width 12 height 12
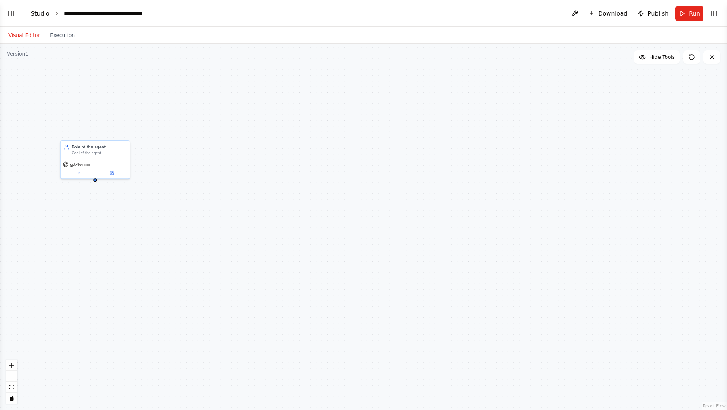
click at [37, 14] on link "Studio" at bounding box center [40, 13] width 19 height 7
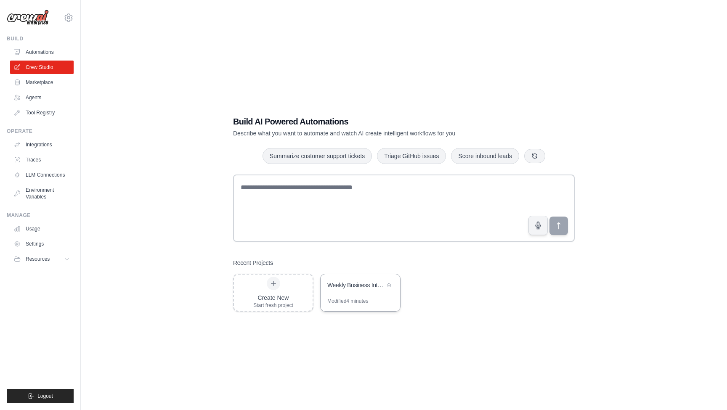
click at [361, 286] on div "Weekly Business Intelligence Reporter" at bounding box center [356, 285] width 58 height 8
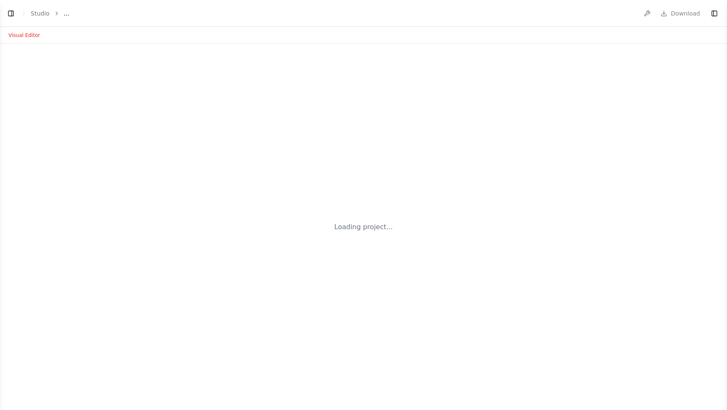
select select "****"
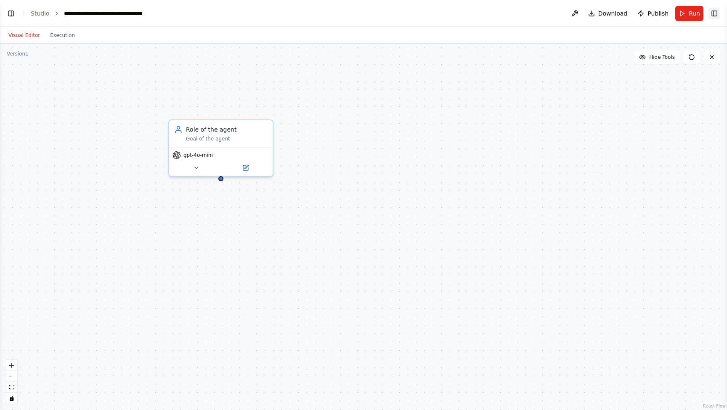
click at [713, 11] on button "Toggle Right Sidebar" at bounding box center [714, 14] width 12 height 12
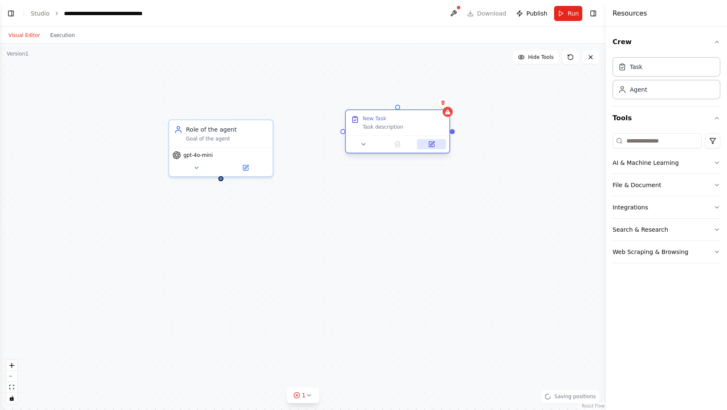
click at [432, 146] on icon at bounding box center [431, 144] width 5 height 5
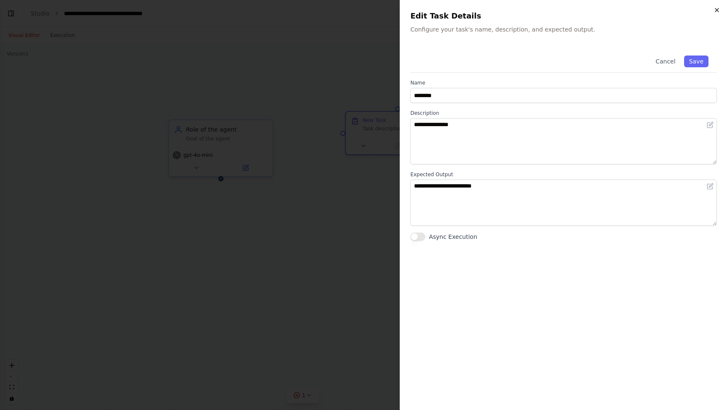
click at [715, 11] on icon "button" at bounding box center [716, 10] width 7 height 7
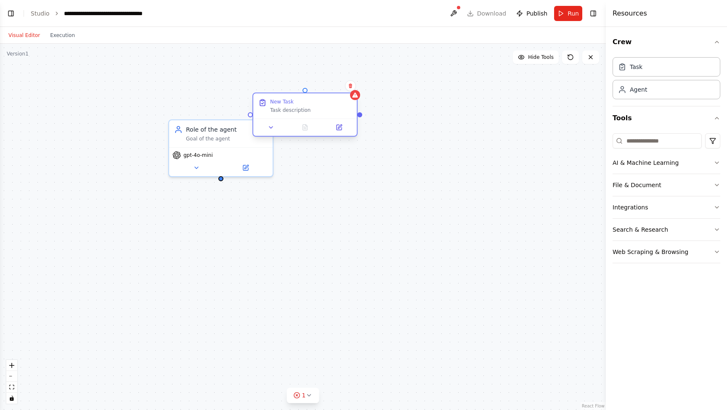
drag, startPoint x: 377, startPoint y: 129, endPoint x: 291, endPoint y: 111, distance: 87.9
click at [291, 111] on div "Task description" at bounding box center [311, 110] width 82 height 7
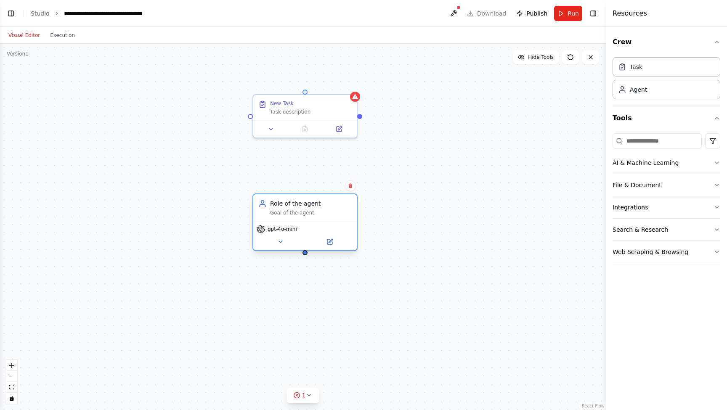
drag, startPoint x: 204, startPoint y: 140, endPoint x: 291, endPoint y: 216, distance: 115.6
click at [291, 216] on div "Role of the agent Goal of the agent" at bounding box center [304, 207] width 103 height 27
click at [544, 60] on span "Hide Tools" at bounding box center [541, 57] width 26 height 7
click at [544, 60] on span "Show Tools" at bounding box center [540, 57] width 28 height 7
click at [269, 129] on icon at bounding box center [271, 127] width 7 height 7
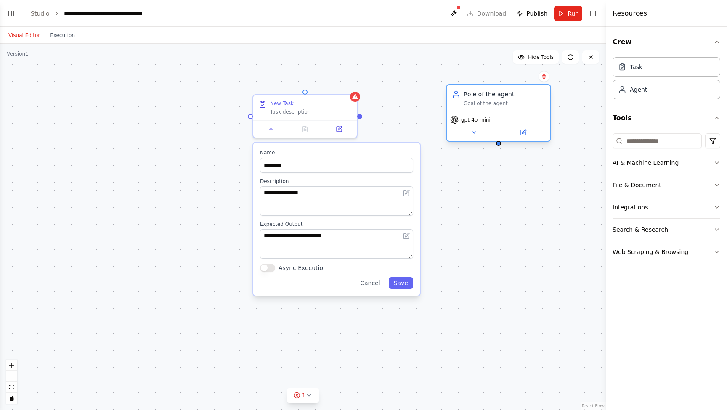
drag, startPoint x: 303, startPoint y: 201, endPoint x: 486, endPoint y: 96, distance: 211.0
click at [486, 96] on div "Role of the agent Goal of the agent" at bounding box center [498, 98] width 103 height 27
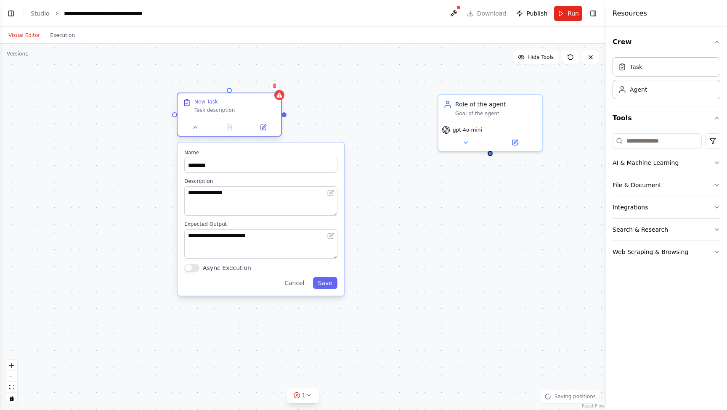
drag, startPoint x: 308, startPoint y: 105, endPoint x: 232, endPoint y: 105, distance: 75.7
click at [232, 105] on div "New Task" at bounding box center [235, 101] width 82 height 7
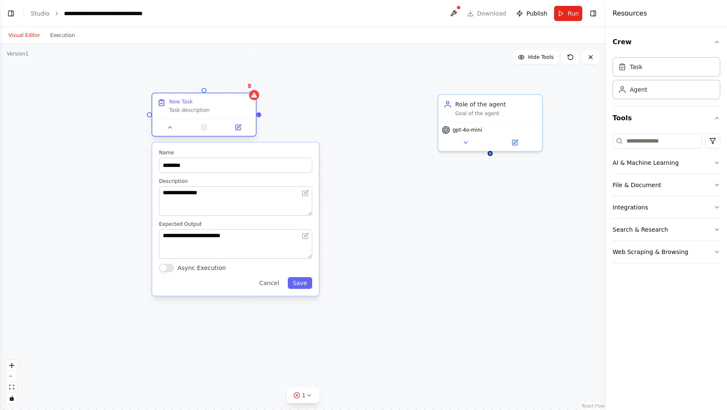
drag, startPoint x: 232, startPoint y: 105, endPoint x: 176, endPoint y: 105, distance: 55.9
click at [176, 105] on div "New Task" at bounding box center [210, 101] width 82 height 7
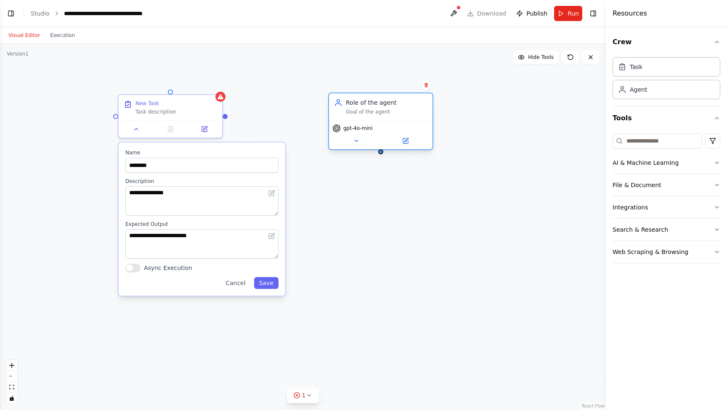
drag, startPoint x: 474, startPoint y: 110, endPoint x: 366, endPoint y: 106, distance: 107.8
click at [366, 106] on div "Role of the agent Goal of the agent" at bounding box center [387, 106] width 82 height 17
click at [357, 143] on icon at bounding box center [356, 141] width 7 height 7
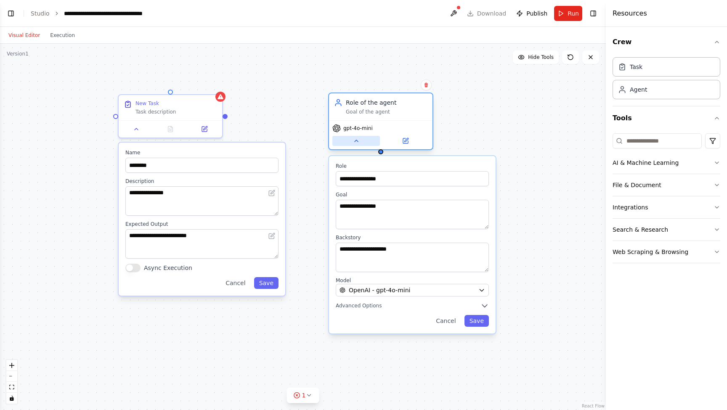
click at [357, 143] on icon at bounding box center [356, 141] width 7 height 7
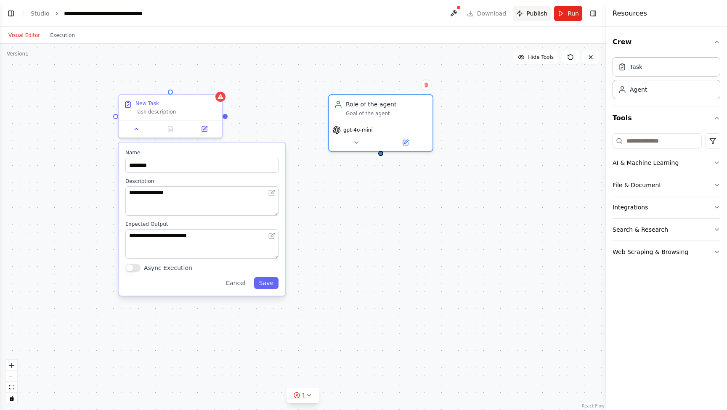
click at [540, 16] on span "Publish" at bounding box center [536, 13] width 21 height 8
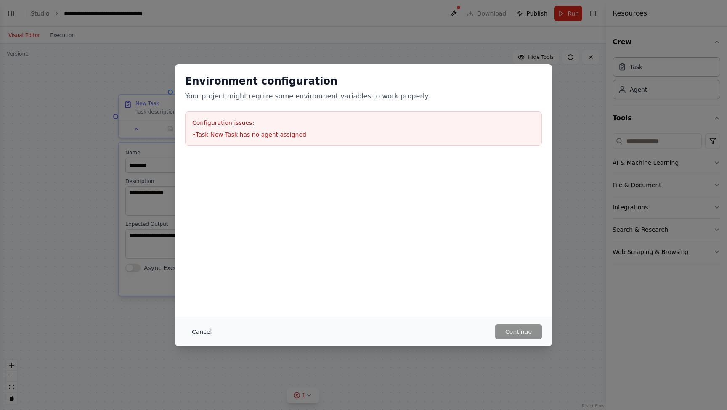
click at [206, 330] on button "Cancel" at bounding box center [201, 331] width 33 height 15
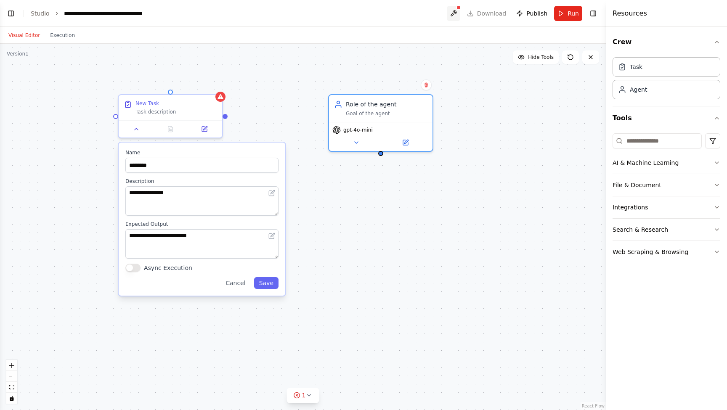
click at [456, 14] on button at bounding box center [453, 13] width 13 height 15
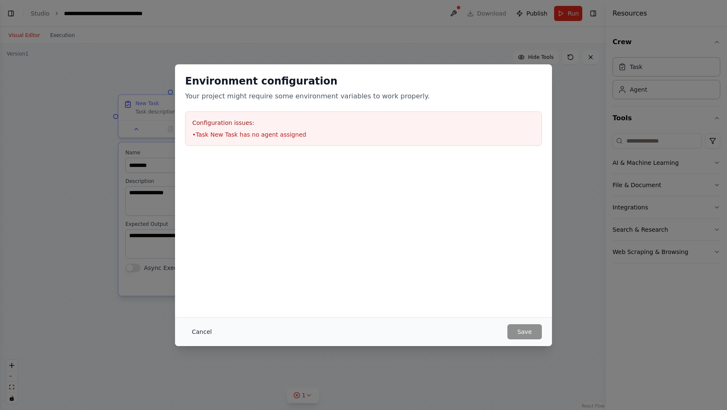
click at [200, 328] on button "Cancel" at bounding box center [201, 331] width 33 height 15
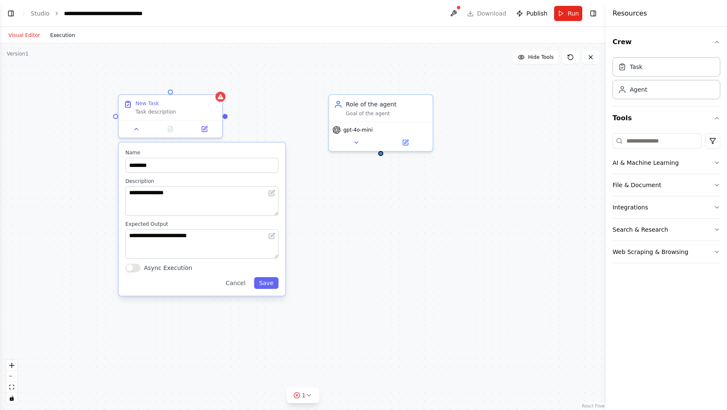
click at [60, 35] on button "Execution" at bounding box center [62, 35] width 35 height 10
click at [30, 36] on button "Visual Editor" at bounding box center [24, 35] width 42 height 10
click at [44, 13] on link "Studio" at bounding box center [40, 13] width 19 height 7
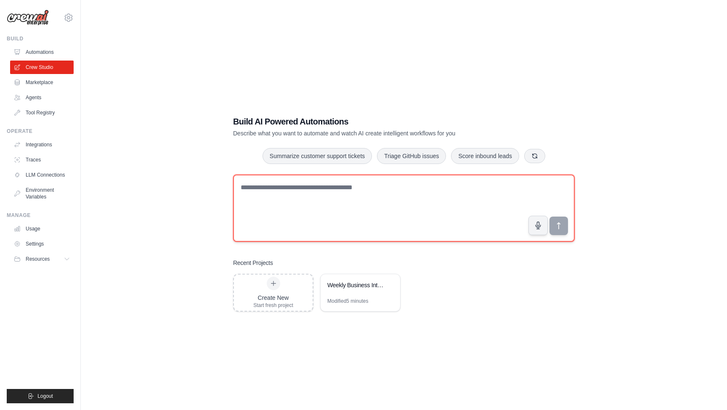
click at [353, 201] on textarea at bounding box center [404, 208] width 342 height 67
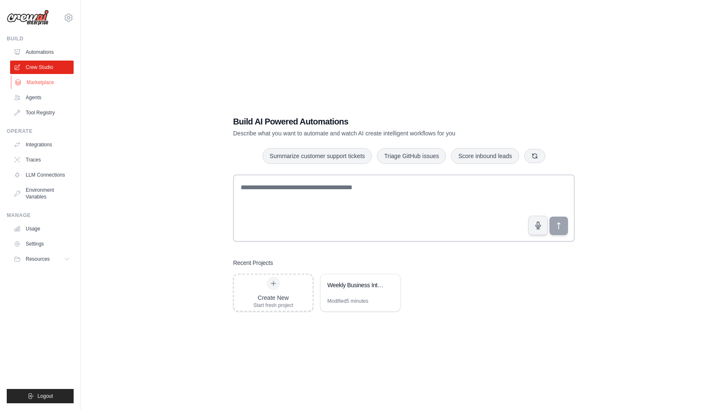
click at [27, 82] on link "Marketplace" at bounding box center [43, 82] width 64 height 13
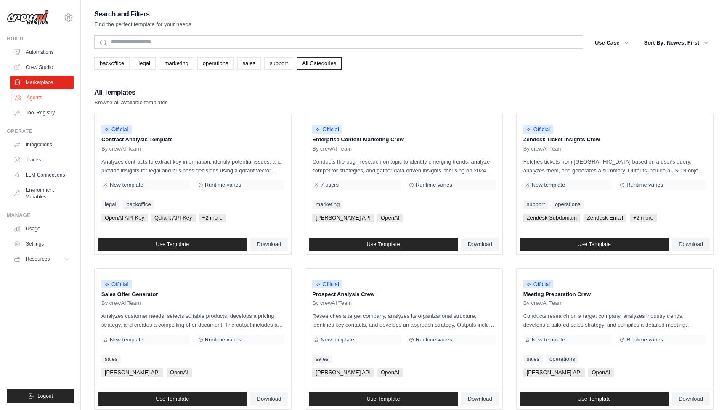
click at [30, 97] on link "Agents" at bounding box center [43, 97] width 64 height 13
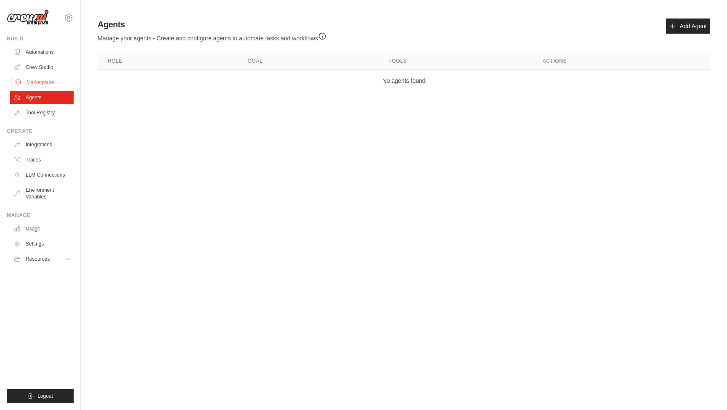
click at [36, 77] on link "Marketplace" at bounding box center [43, 82] width 64 height 13
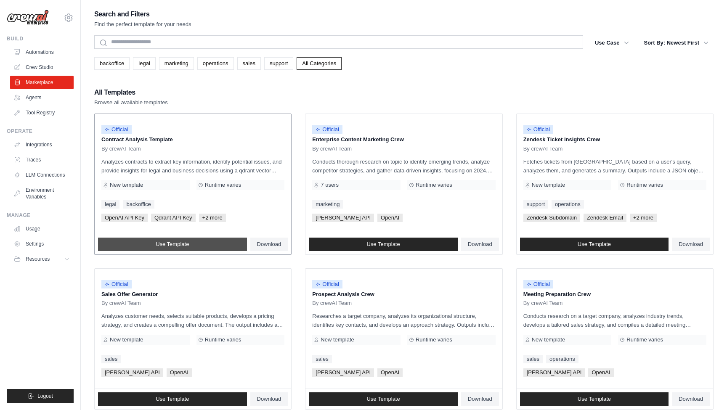
click at [180, 244] on span "Use Template" at bounding box center [172, 244] width 33 height 7
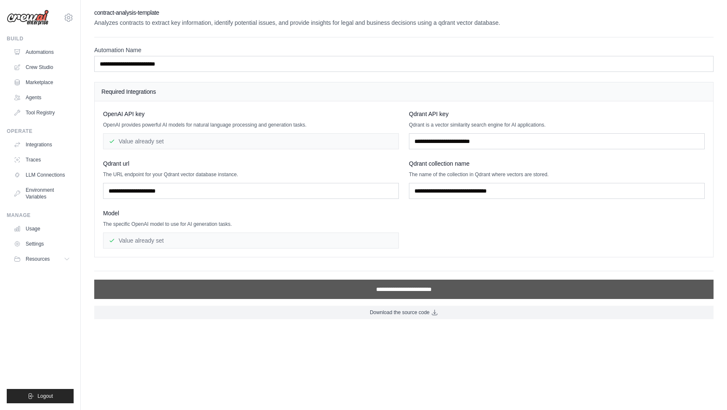
click at [326, 286] on input "**********" at bounding box center [403, 289] width 619 height 19
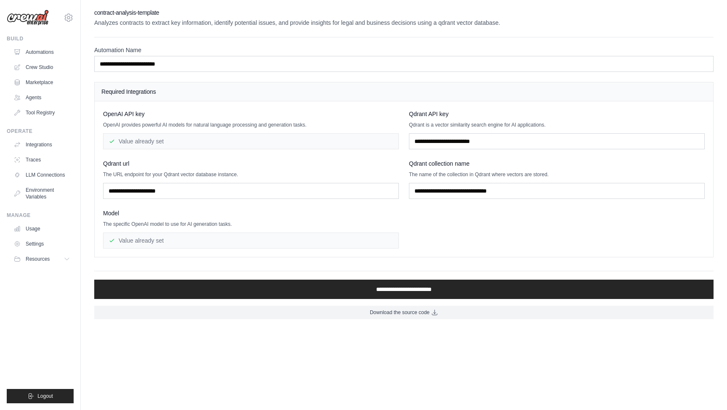
click at [47, 60] on ul "Automations Crew Studio Marketplace Agents Tool Registry" at bounding box center [42, 82] width 64 height 74
click at [44, 65] on link "Crew Studio" at bounding box center [43, 67] width 64 height 13
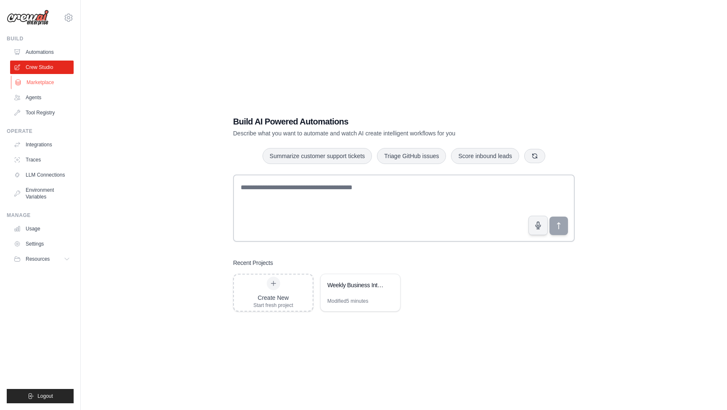
click at [43, 82] on link "Marketplace" at bounding box center [43, 82] width 64 height 13
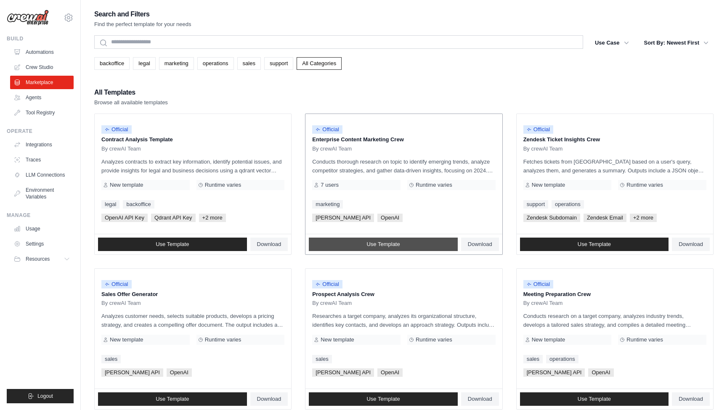
click at [369, 246] on span "Use Template" at bounding box center [382, 244] width 33 height 7
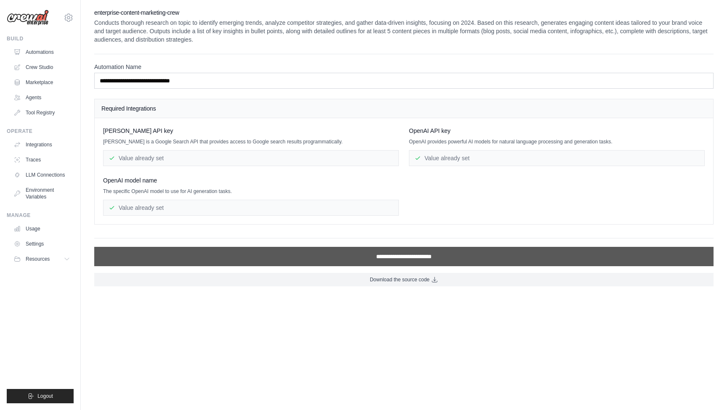
click at [303, 254] on input "**********" at bounding box center [403, 256] width 619 height 19
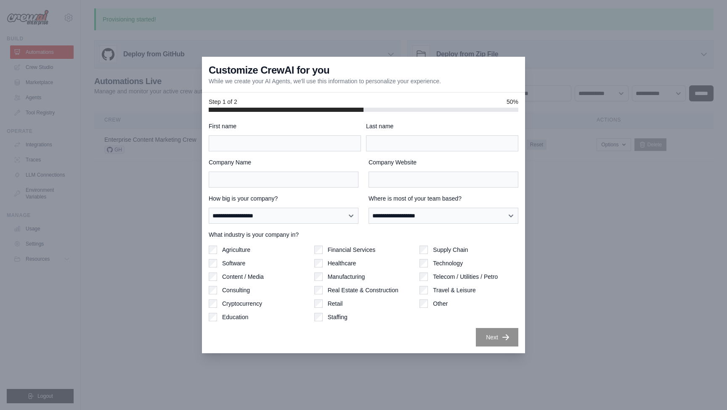
click at [577, 214] on div at bounding box center [363, 205] width 727 height 410
click at [170, 177] on div at bounding box center [363, 205] width 727 height 410
click at [443, 32] on div at bounding box center [363, 205] width 727 height 410
click at [321, 41] on div at bounding box center [363, 205] width 727 height 410
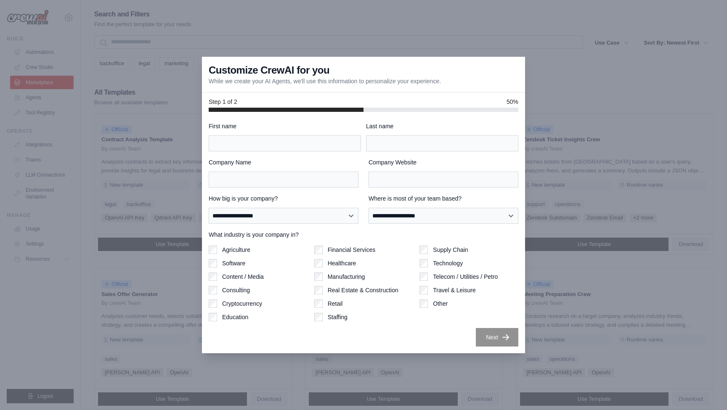
click at [539, 18] on div at bounding box center [363, 205] width 727 height 410
click at [341, 47] on div at bounding box center [363, 205] width 727 height 410
click at [520, 47] on div at bounding box center [363, 205] width 727 height 410
click at [556, 97] on div at bounding box center [363, 205] width 727 height 410
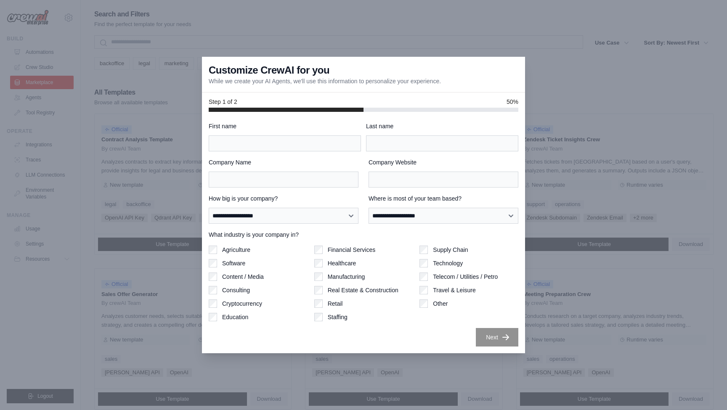
click at [556, 97] on div at bounding box center [363, 205] width 727 height 410
click at [159, 5] on div at bounding box center [363, 205] width 727 height 410
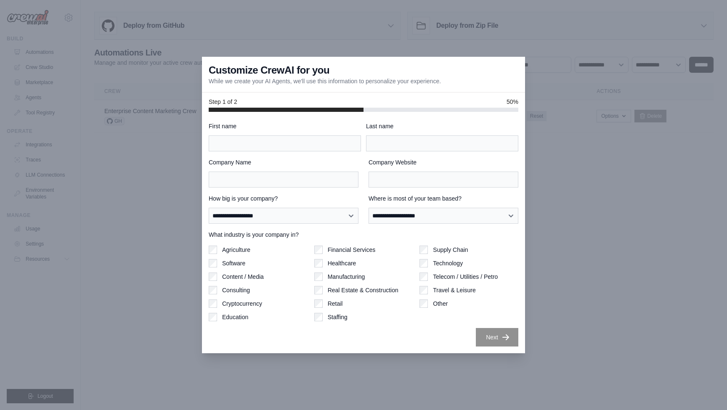
click at [181, 132] on div at bounding box center [363, 205] width 727 height 410
click at [436, 255] on div "Supply Chain Technology Telecom / Utilities / Petro Travel & Leisure Other" at bounding box center [468, 284] width 99 height 76
click at [284, 197] on label "How big is your company?" at bounding box center [284, 198] width 150 height 8
click at [284, 208] on select "**********" at bounding box center [284, 216] width 150 height 16
click at [259, 65] on h3 "Customize CrewAI for you" at bounding box center [269, 70] width 121 height 13
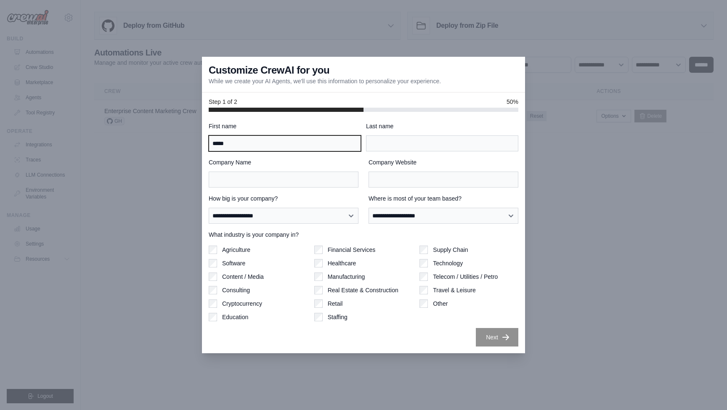
type input "*****"
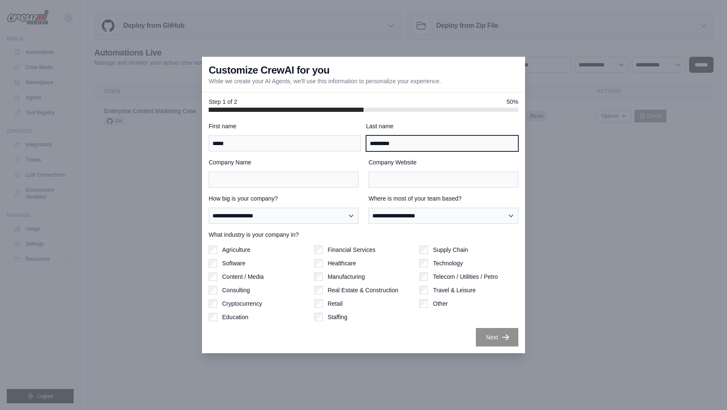
type input "*********"
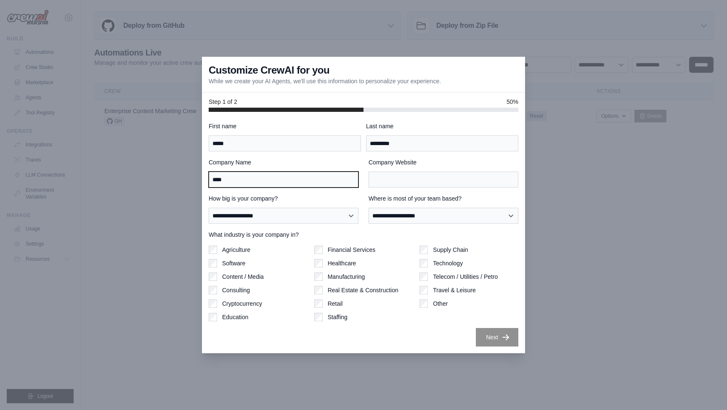
type input "****"
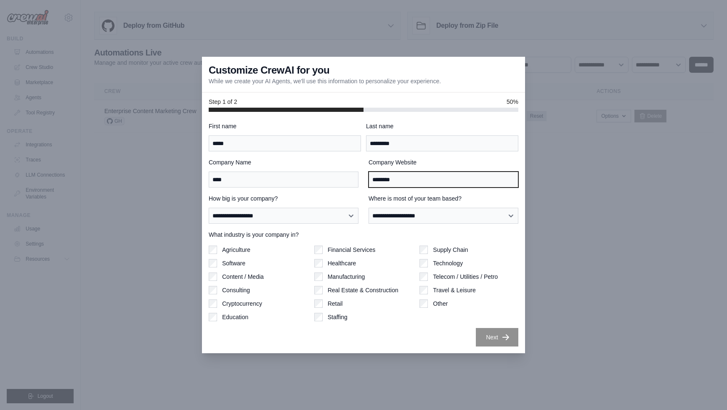
type input "********"
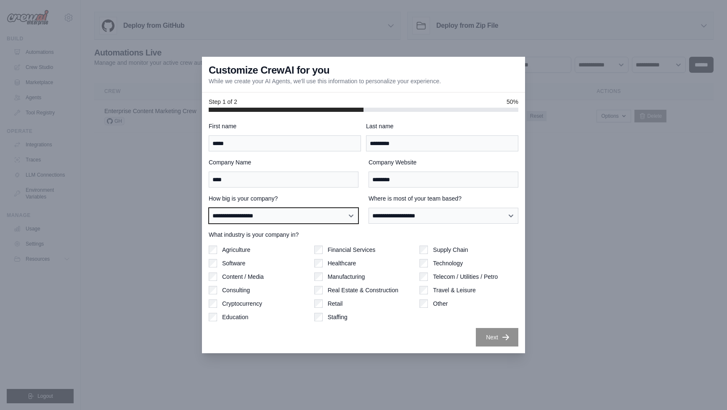
select select "**********"
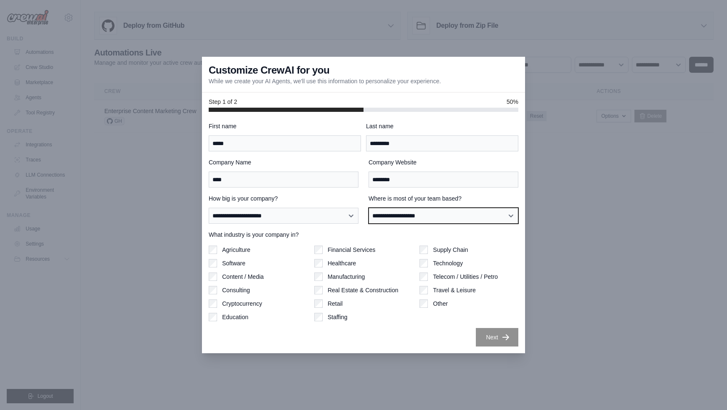
select select "**********"
click at [254, 250] on div "Agriculture" at bounding box center [258, 250] width 99 height 8
click at [499, 342] on button "Next" at bounding box center [497, 337] width 42 height 19
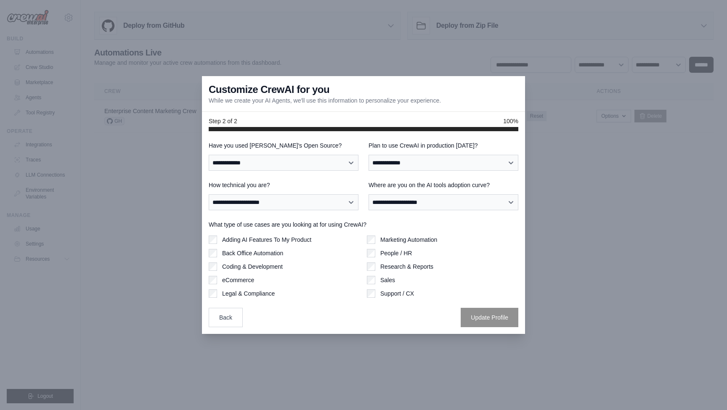
click at [499, 337] on div at bounding box center [363, 205] width 727 height 410
click at [236, 310] on button "Back" at bounding box center [226, 316] width 34 height 19
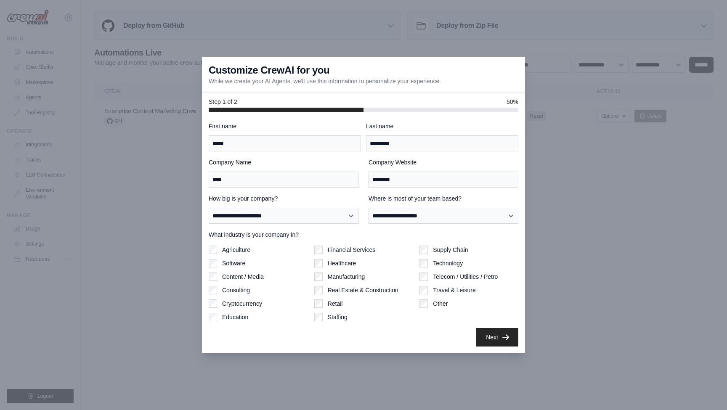
click at [499, 165] on label "Company Website" at bounding box center [443, 162] width 150 height 8
click at [499, 172] on input "********" at bounding box center [443, 180] width 150 height 16
click at [171, 113] on div at bounding box center [363, 205] width 727 height 410
click at [154, 191] on div at bounding box center [363, 205] width 727 height 410
click at [558, 259] on div at bounding box center [363, 205] width 727 height 410
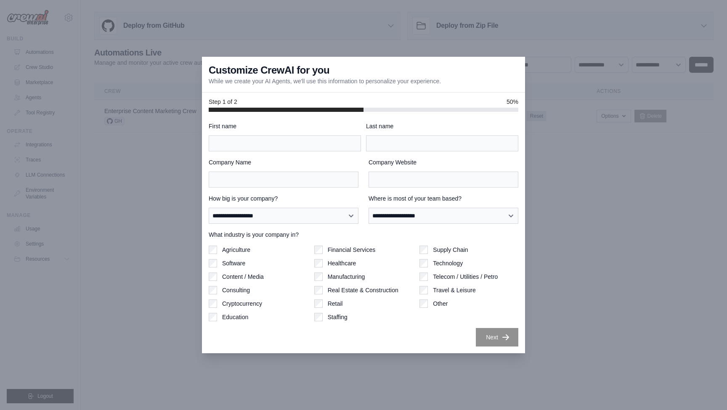
click at [558, 259] on div at bounding box center [363, 205] width 727 height 410
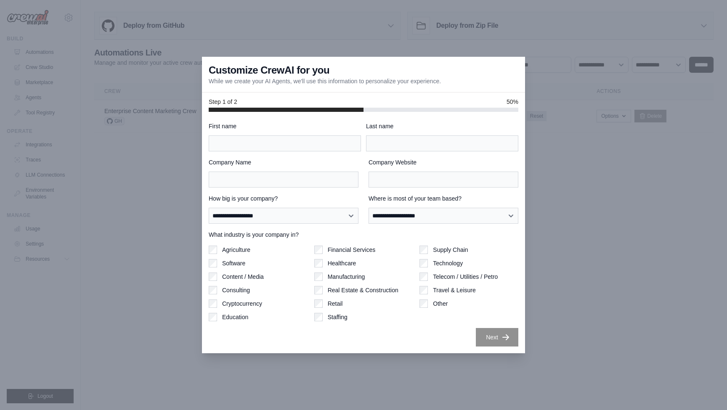
click at [558, 259] on div at bounding box center [363, 205] width 727 height 410
click at [461, 74] on div "Customize CrewAI for you While we create your AI Agents, we'll use this informa…" at bounding box center [363, 75] width 323 height 36
click at [430, 228] on body "corykornowicz@gmail.com Settings Build Automations Crew Studio" at bounding box center [363, 205] width 727 height 410
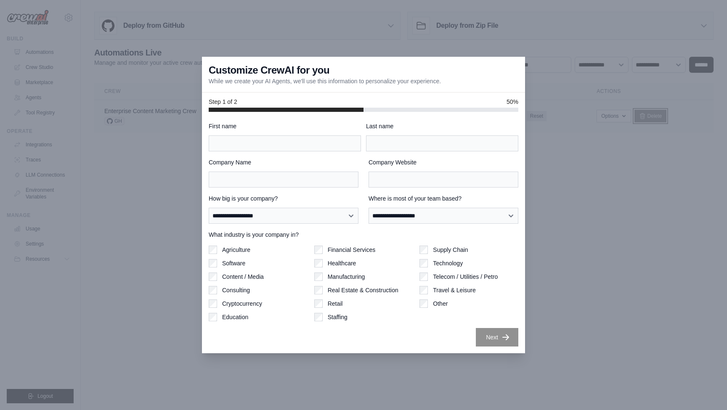
click at [644, 118] on icon at bounding box center [642, 116] width 7 height 7
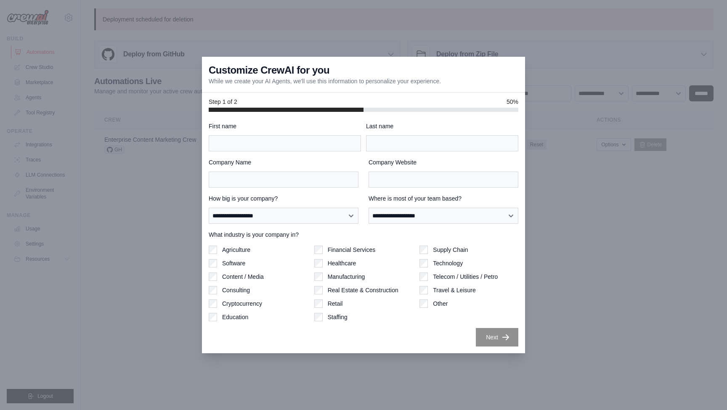
click at [33, 50] on link "Automations" at bounding box center [43, 51] width 64 height 13
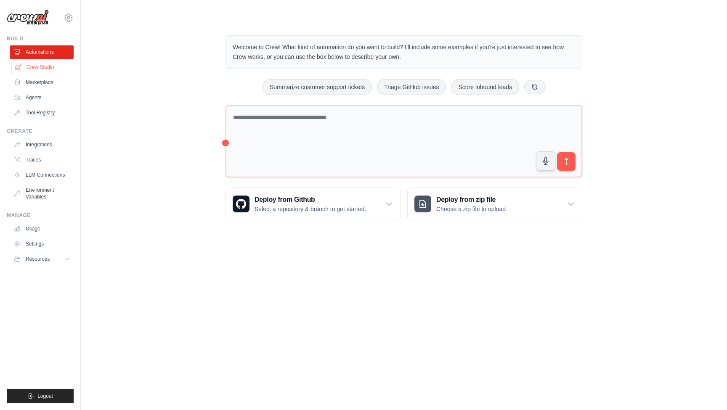
click at [32, 68] on link "Crew Studio" at bounding box center [43, 67] width 64 height 13
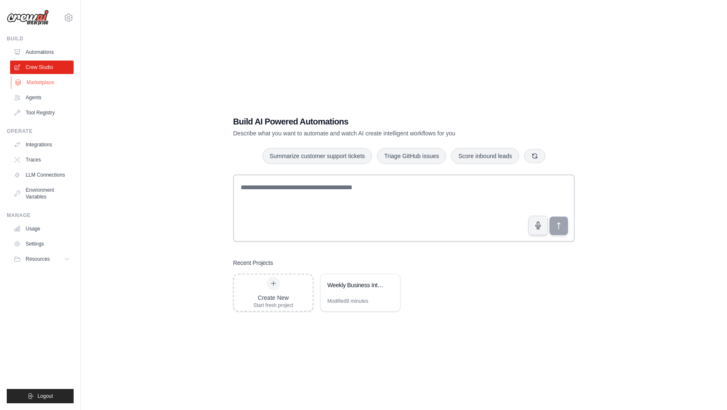
click at [31, 80] on link "Marketplace" at bounding box center [43, 82] width 64 height 13
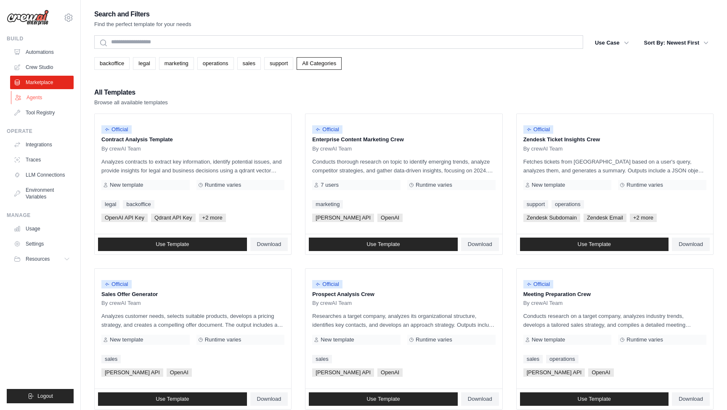
click at [32, 97] on link "Agents" at bounding box center [43, 97] width 64 height 13
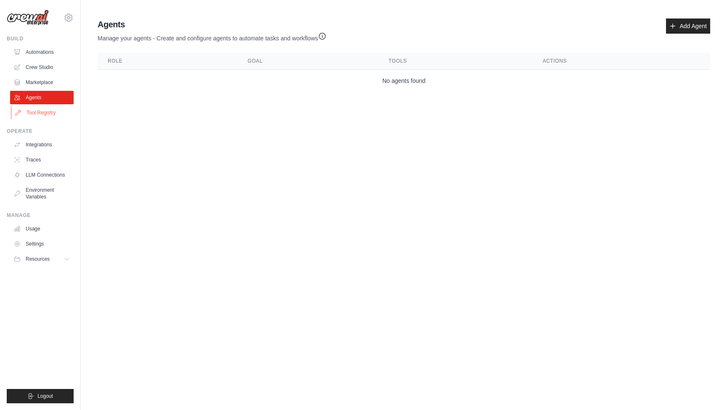
click at [32, 109] on link "Tool Registry" at bounding box center [43, 112] width 64 height 13
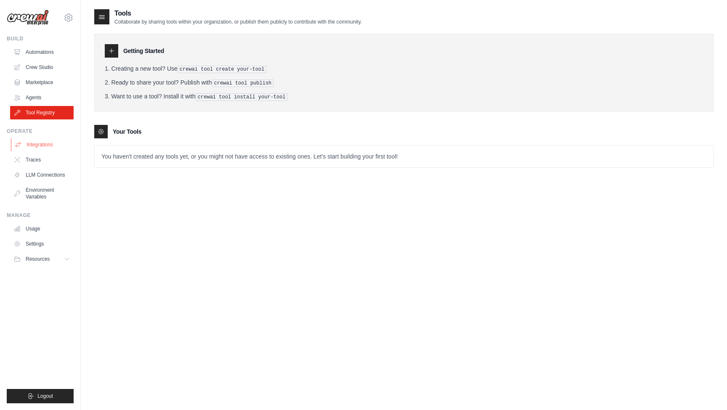
click at [32, 150] on link "Integrations" at bounding box center [43, 144] width 64 height 13
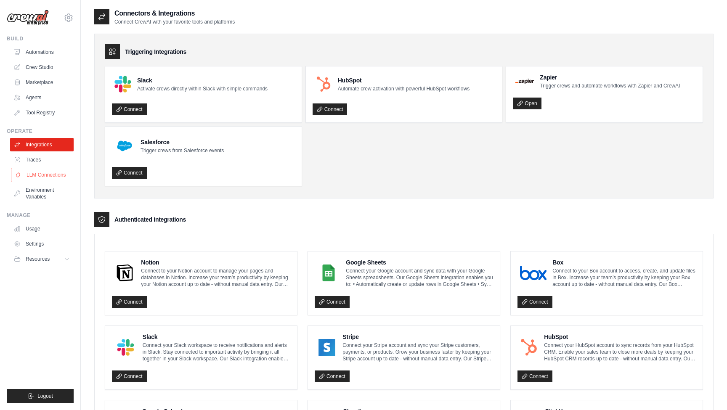
click at [30, 175] on link "LLM Connections" at bounding box center [43, 174] width 64 height 13
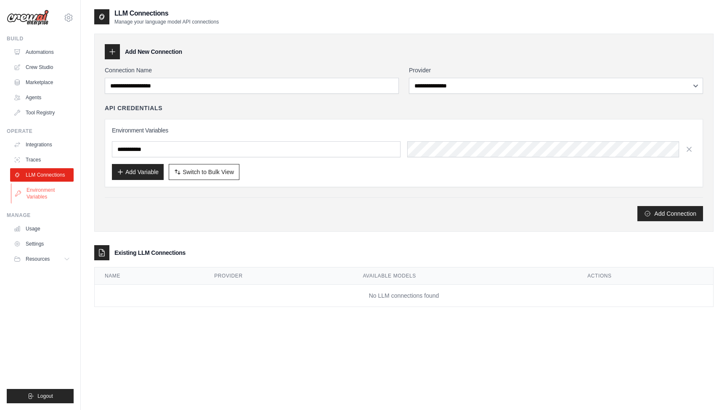
click at [28, 186] on link "Environment Variables" at bounding box center [43, 193] width 64 height 20
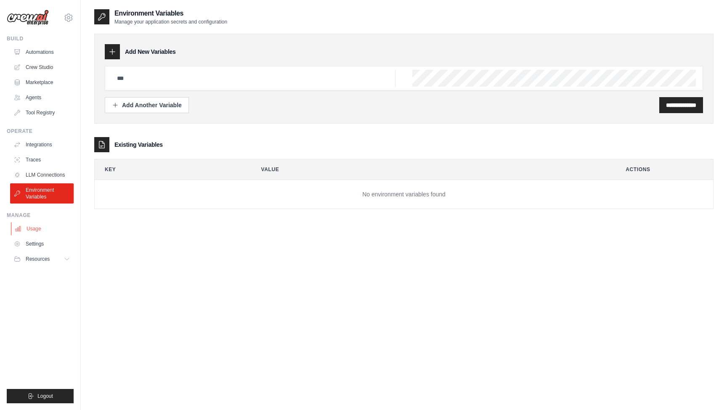
click at [26, 226] on link "Usage" at bounding box center [43, 228] width 64 height 13
